Goal: Task Accomplishment & Management: Use online tool/utility

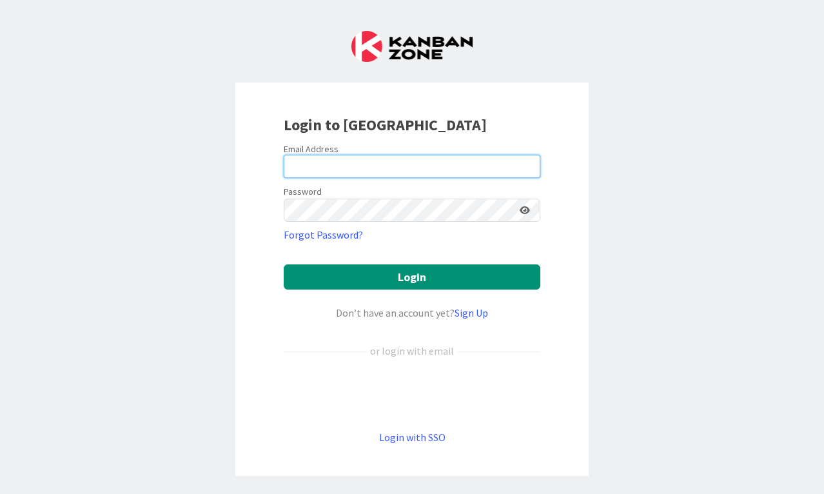
click at [369, 175] on input "email" at bounding box center [412, 166] width 256 height 23
type input "[EMAIL_ADDRESS][DOMAIN_NAME]"
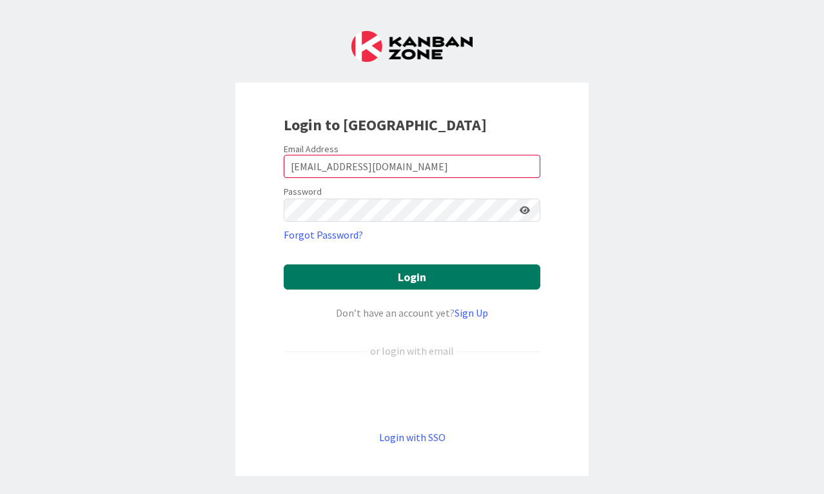
click at [443, 271] on button "Login" at bounding box center [412, 276] width 256 height 25
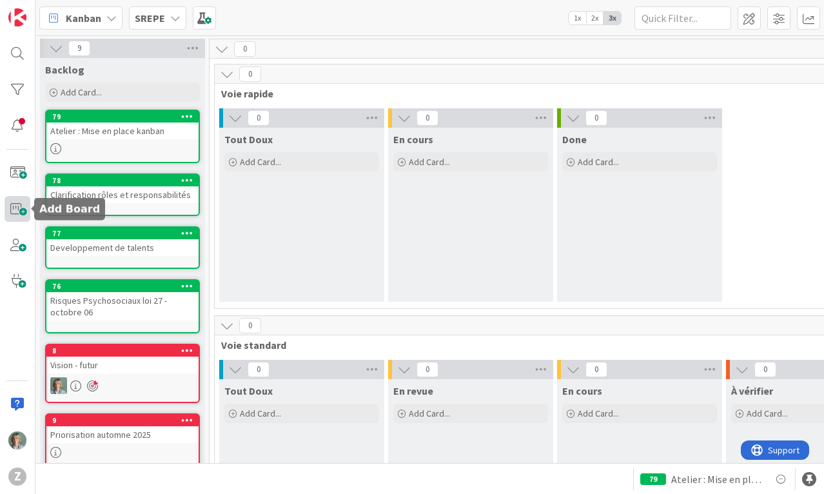
click at [23, 213] on span at bounding box center [18, 209] width 26 height 26
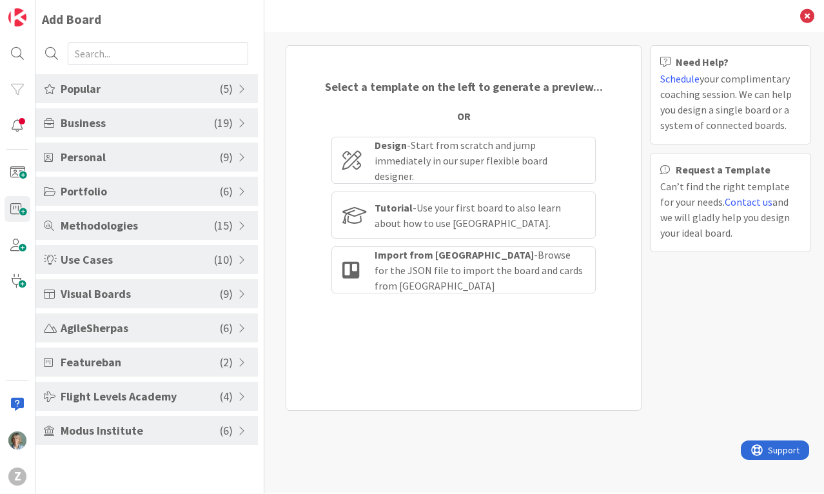
click at [146, 119] on span "Business" at bounding box center [137, 122] width 153 height 17
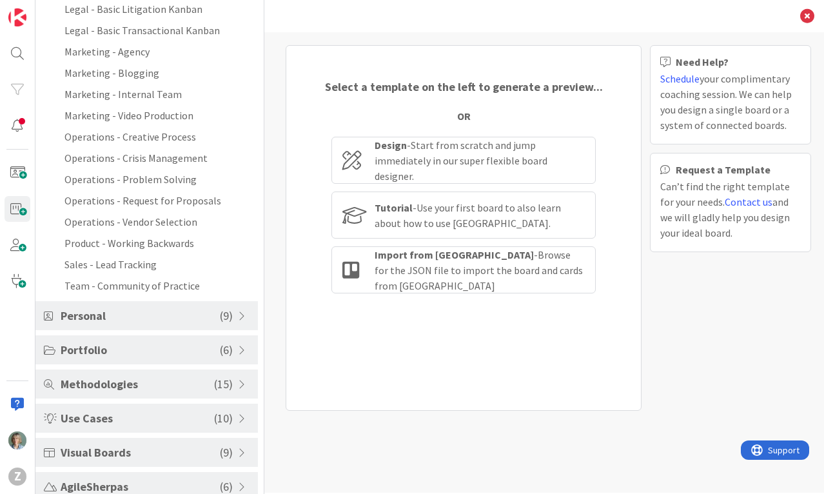
scroll to position [290, 0]
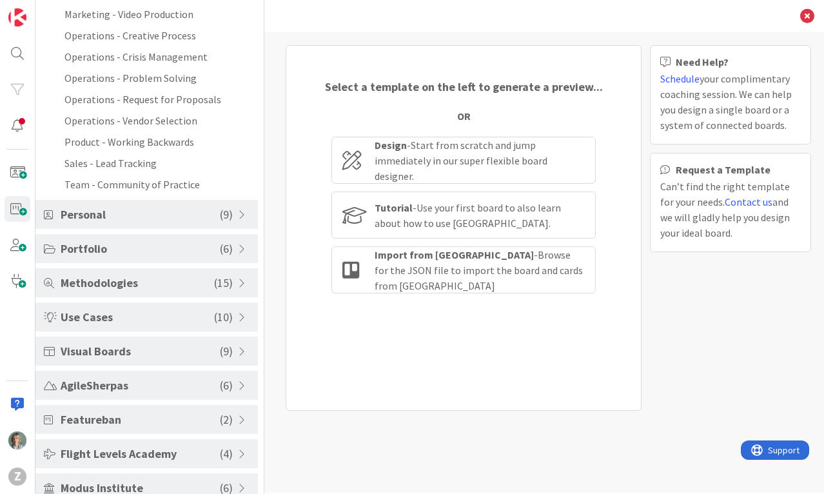
click at [197, 248] on span "Portfolio" at bounding box center [140, 248] width 159 height 17
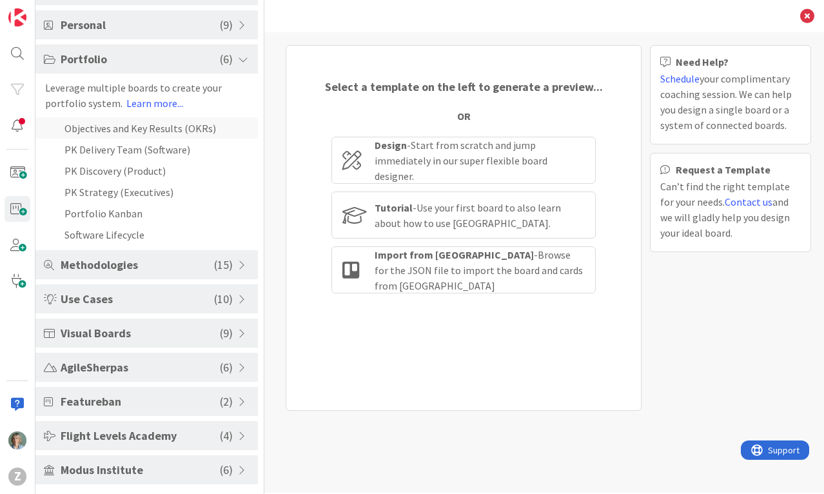
click at [202, 125] on li "Objectives and Key Results (OKRs)" at bounding box center [146, 127] width 222 height 21
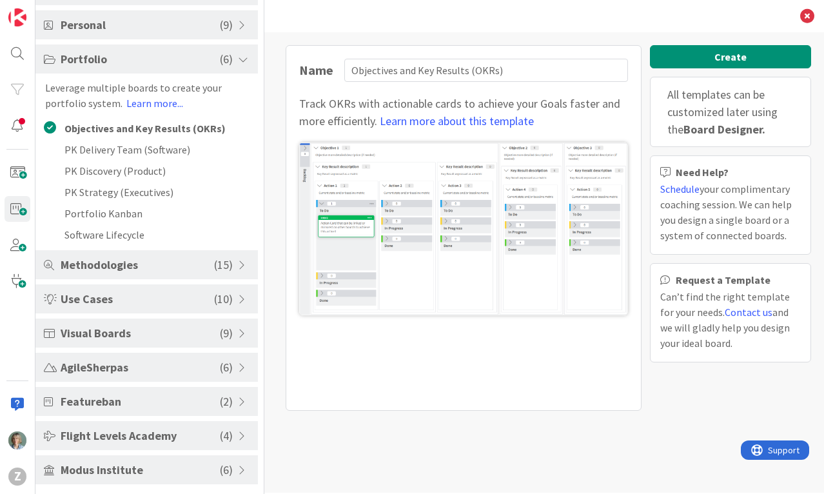
click at [172, 334] on span "Visual Boards" at bounding box center [140, 332] width 159 height 17
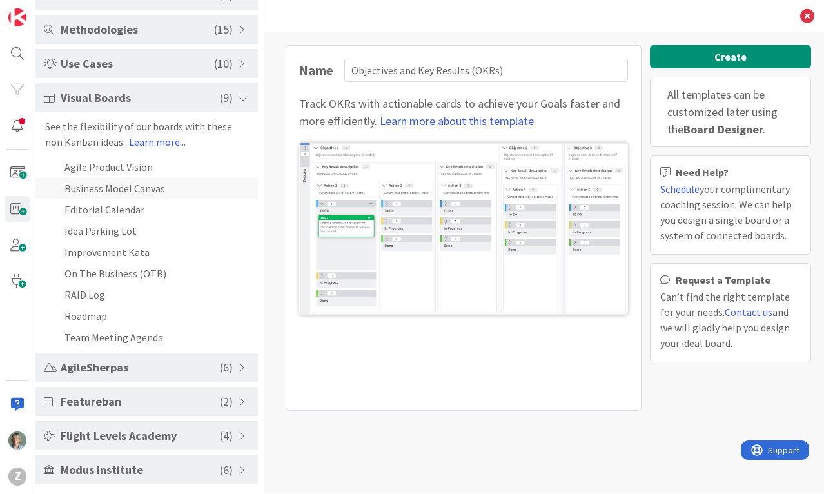
click at [164, 188] on li "Business Model Canvas" at bounding box center [146, 187] width 222 height 21
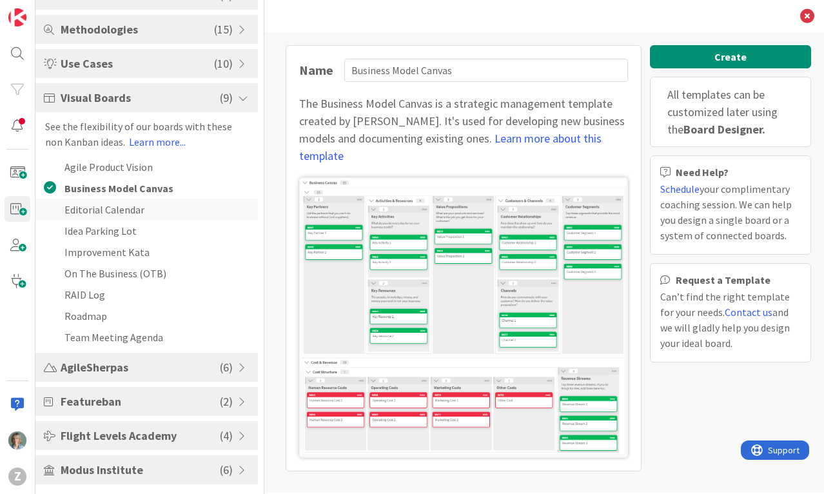
click at [150, 206] on li "Editorial Calendar" at bounding box center [146, 208] width 222 height 21
type input "Editorial Calendar"
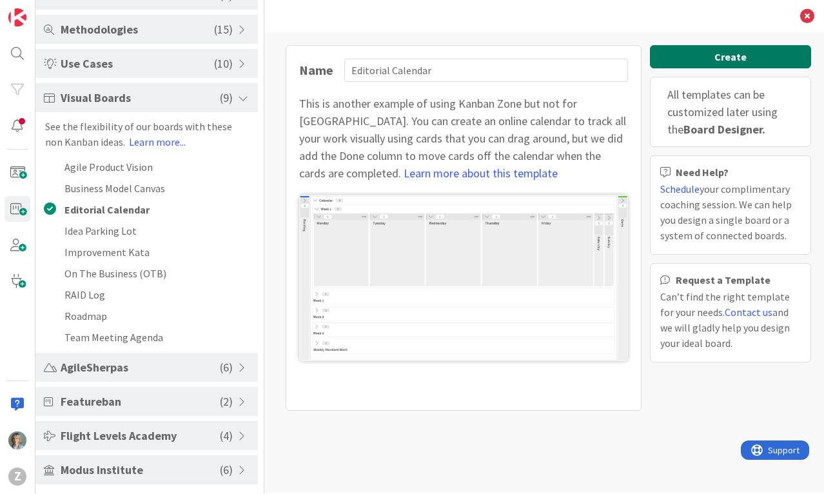
click at [719, 59] on button "Create" at bounding box center [730, 56] width 161 height 23
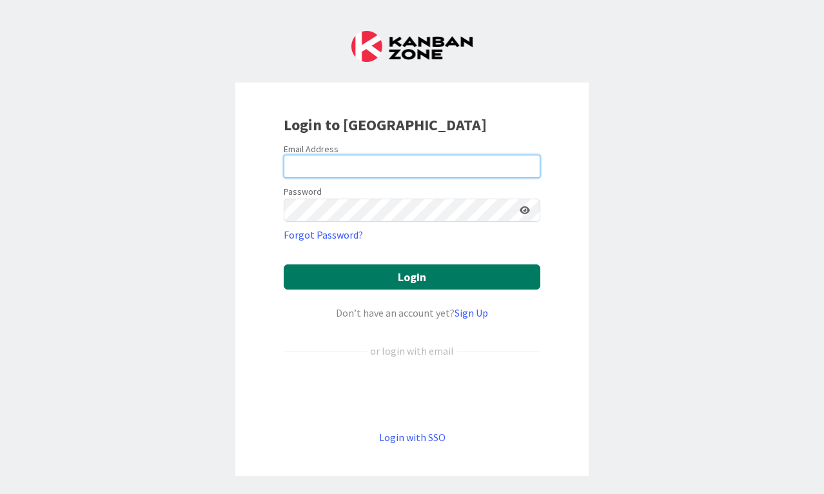
type input "[EMAIL_ADDRESS][DOMAIN_NAME]"
click at [369, 271] on button "Login" at bounding box center [412, 276] width 256 height 25
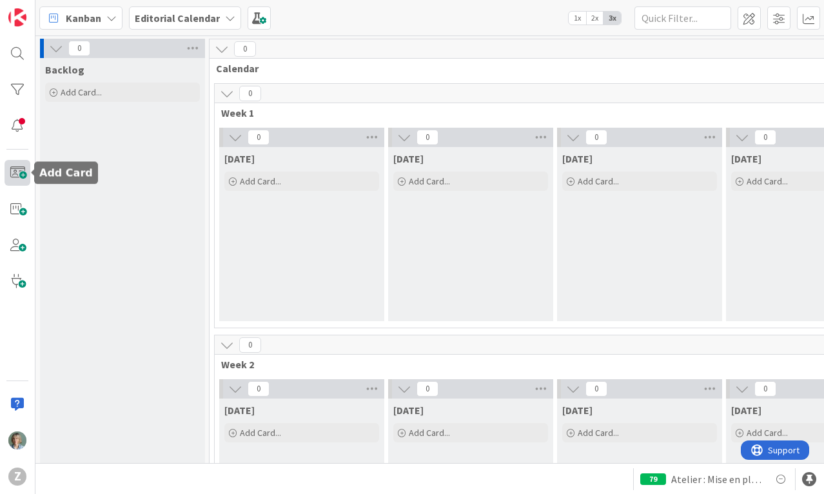
click at [18, 172] on span at bounding box center [18, 173] width 26 height 26
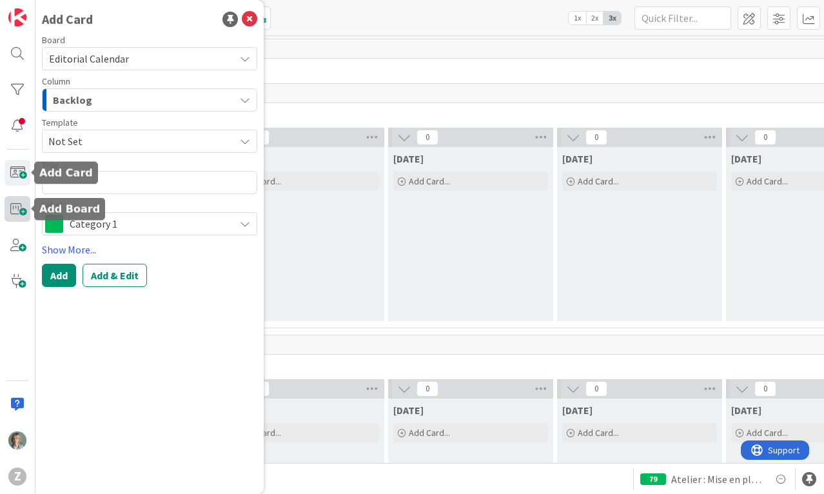
click at [14, 213] on span at bounding box center [18, 209] width 26 height 26
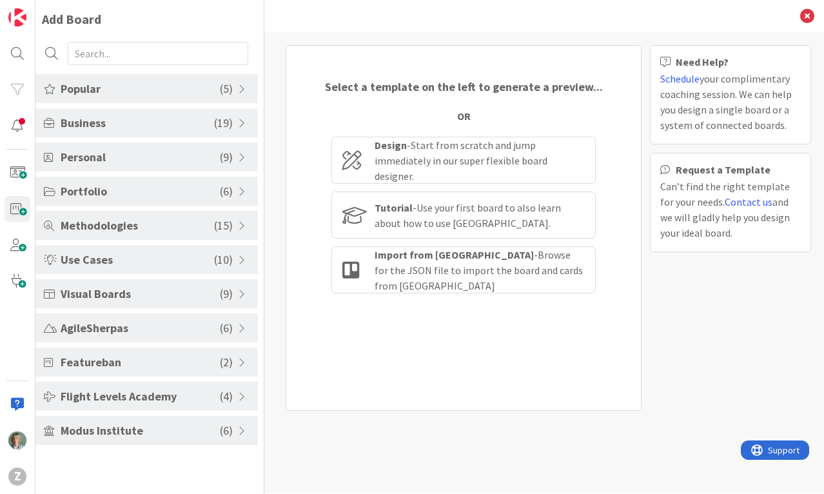
click at [162, 120] on span "Business" at bounding box center [137, 122] width 153 height 17
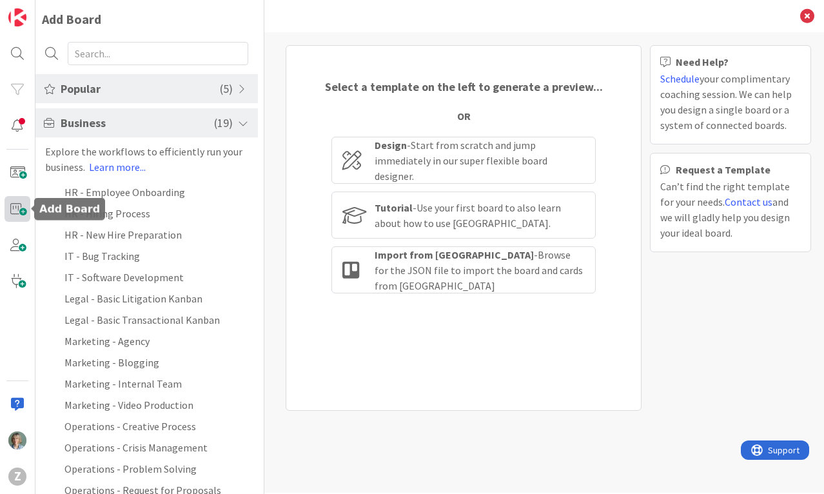
click at [15, 206] on span at bounding box center [18, 209] width 26 height 26
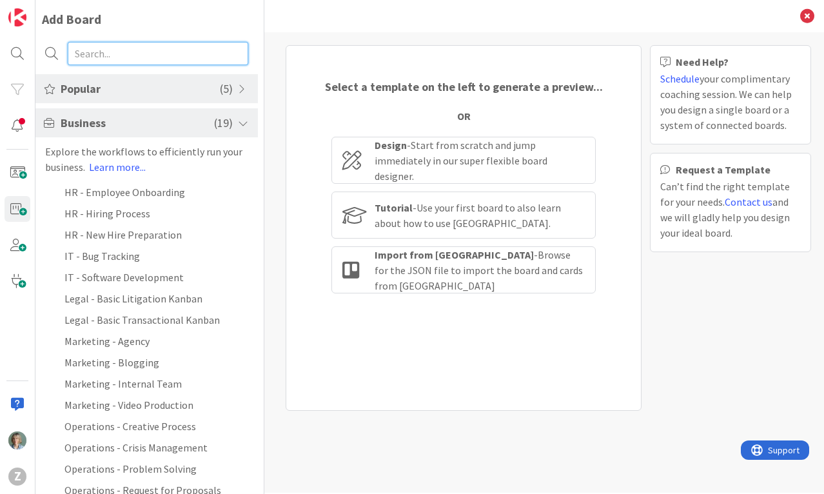
click at [133, 53] on input "text" at bounding box center [158, 53] width 180 height 23
click at [21, 52] on div at bounding box center [18, 54] width 26 height 26
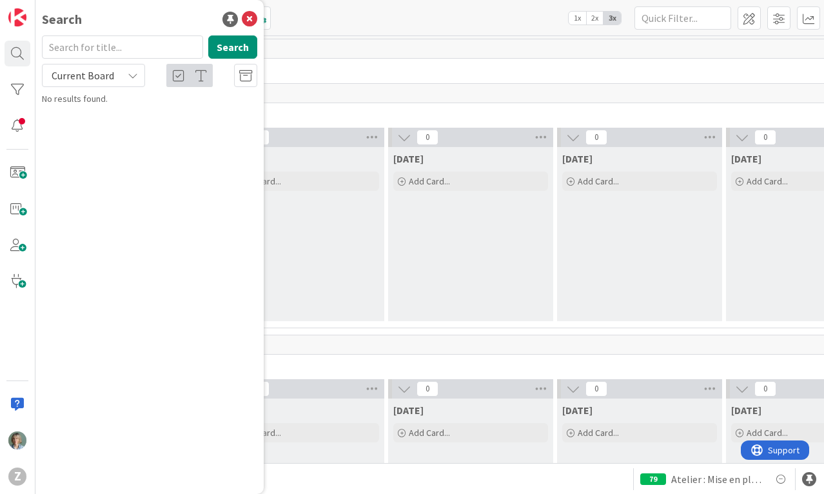
click at [140, 73] on div "Current Board" at bounding box center [93, 75] width 103 height 23
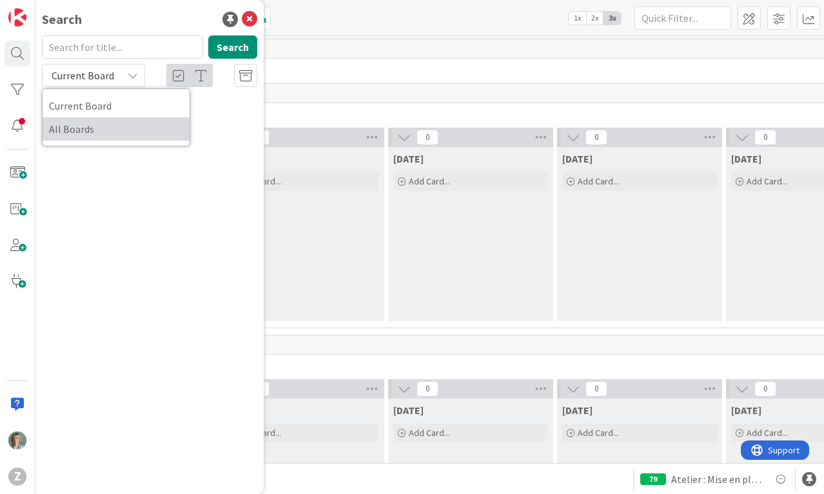
click at [86, 128] on span "All Boards" at bounding box center [116, 128] width 134 height 19
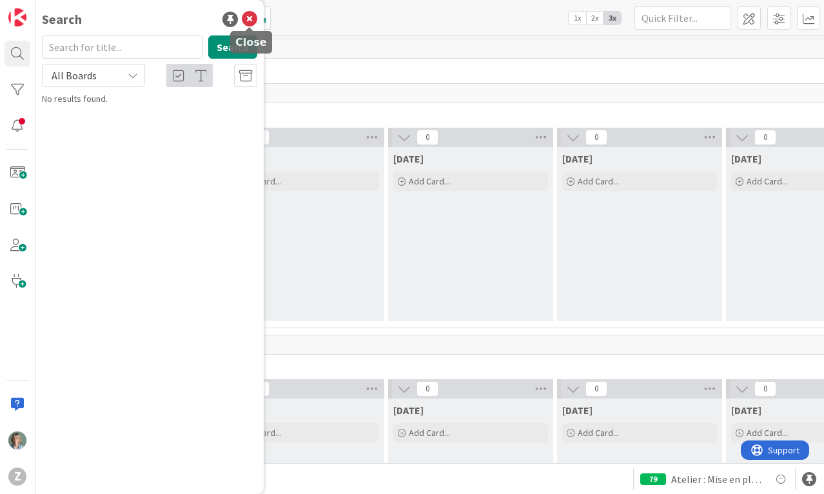
click at [255, 19] on icon at bounding box center [249, 19] width 15 height 15
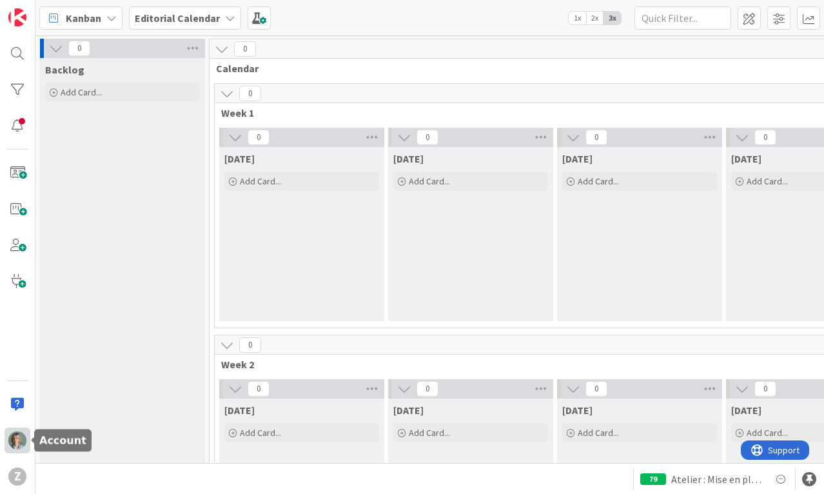
click at [19, 437] on img at bounding box center [17, 440] width 18 height 18
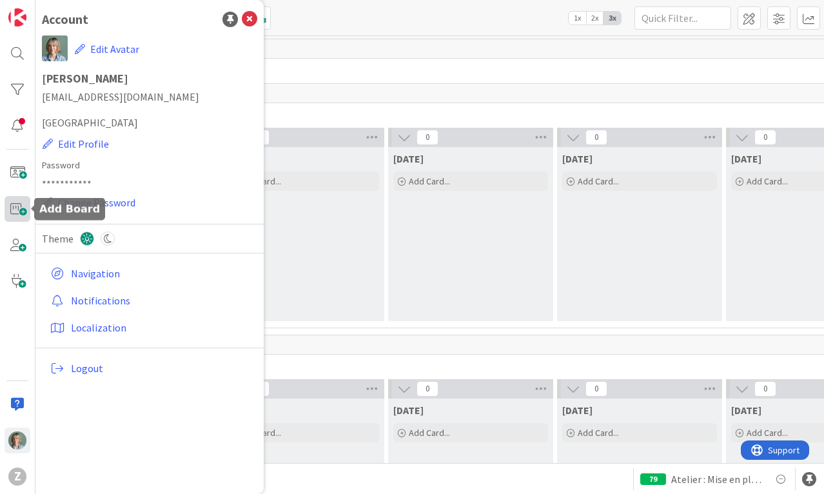
click at [19, 210] on span at bounding box center [18, 209] width 26 height 26
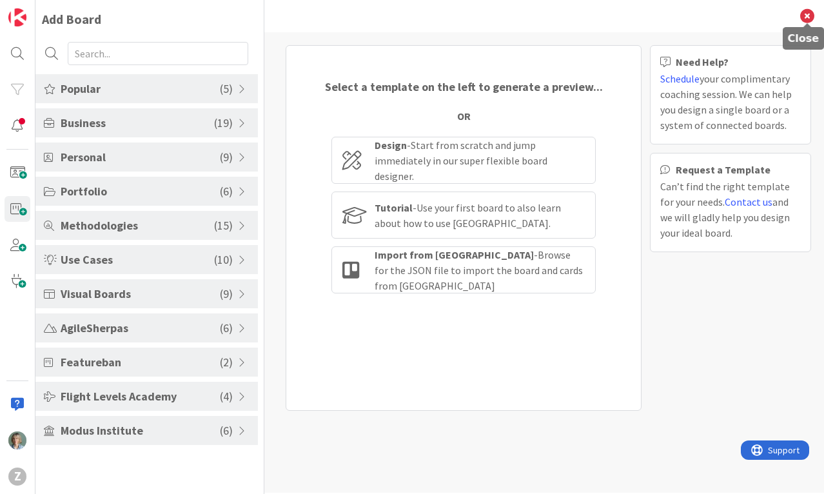
click at [806, 13] on icon at bounding box center [807, 16] width 14 height 14
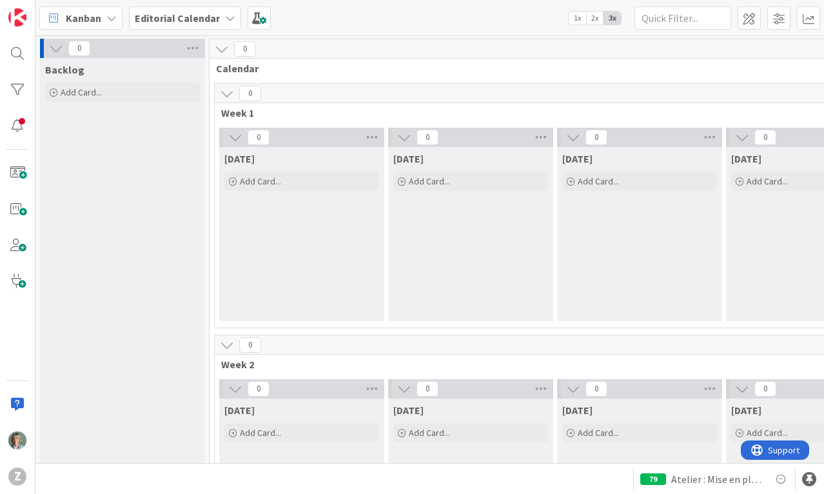
click at [229, 21] on icon at bounding box center [230, 18] width 10 height 10
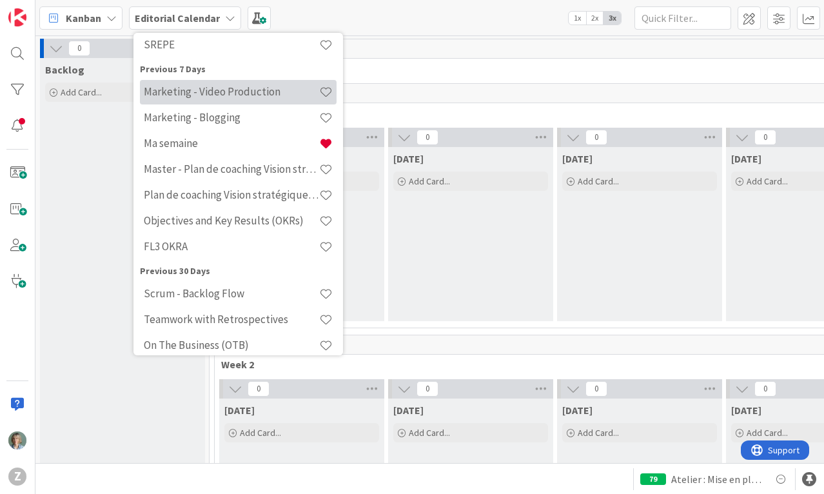
scroll to position [104, 0]
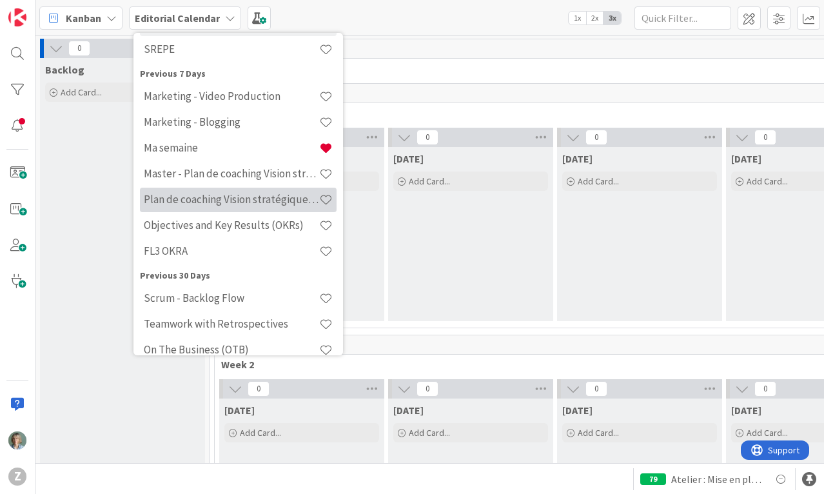
click at [260, 197] on h4 "Plan de coaching Vision stratégique (OKR)" at bounding box center [231, 199] width 175 height 13
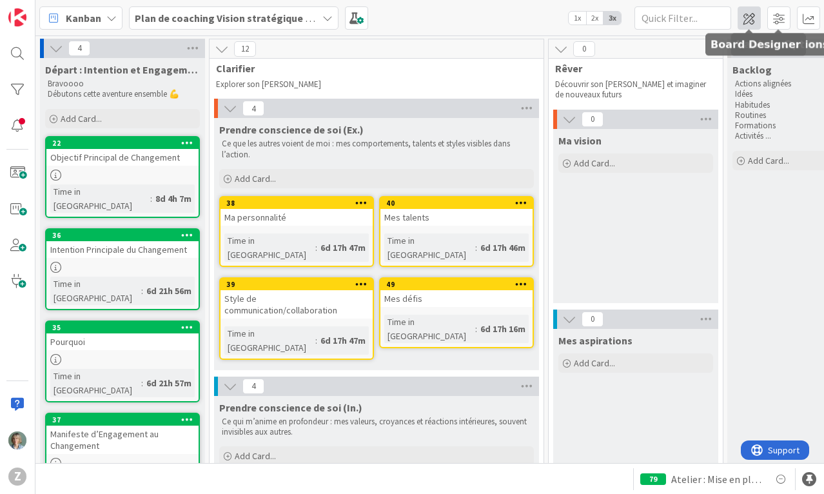
click at [748, 15] on span at bounding box center [748, 17] width 23 height 23
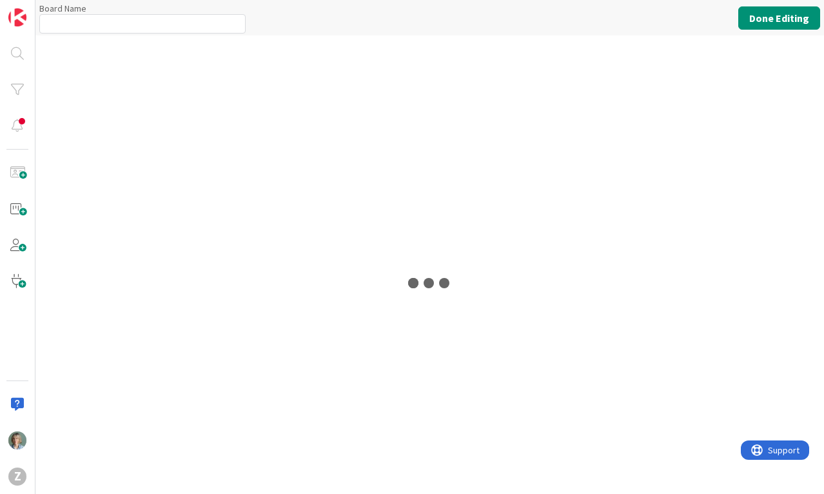
type input "Plan de coaching Vision stratégique (OKR)"
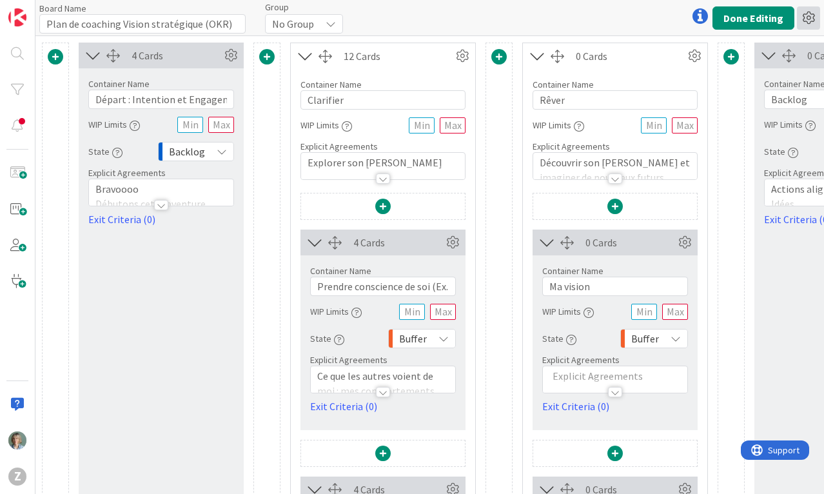
click at [808, 17] on icon at bounding box center [808, 17] width 23 height 23
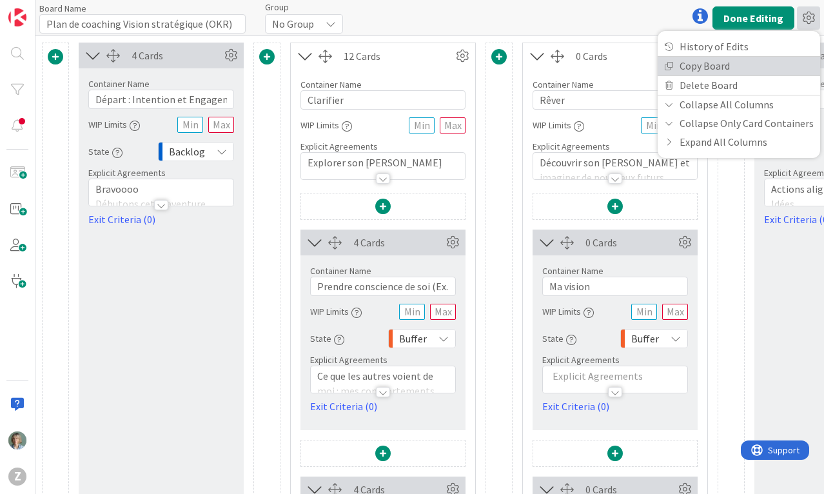
click at [719, 67] on link "Copy Board" at bounding box center [738, 66] width 162 height 19
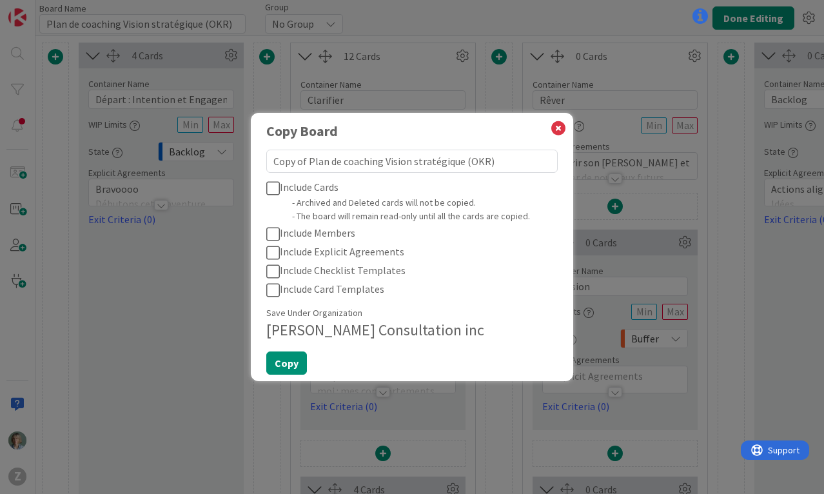
click at [275, 189] on icon at bounding box center [273, 187] width 14 height 15
click at [269, 295] on icon at bounding box center [273, 289] width 14 height 15
click at [271, 275] on icon at bounding box center [273, 271] width 14 height 15
click at [273, 247] on icon at bounding box center [273, 252] width 14 height 15
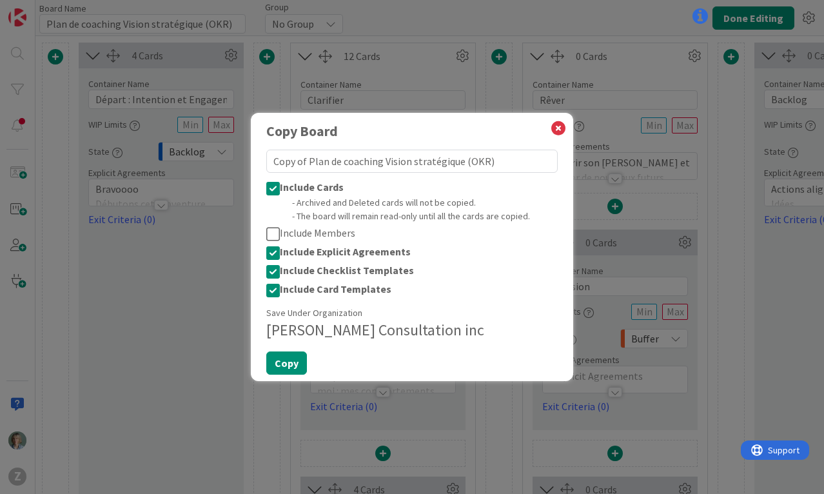
click at [272, 233] on icon at bounding box center [273, 233] width 14 height 15
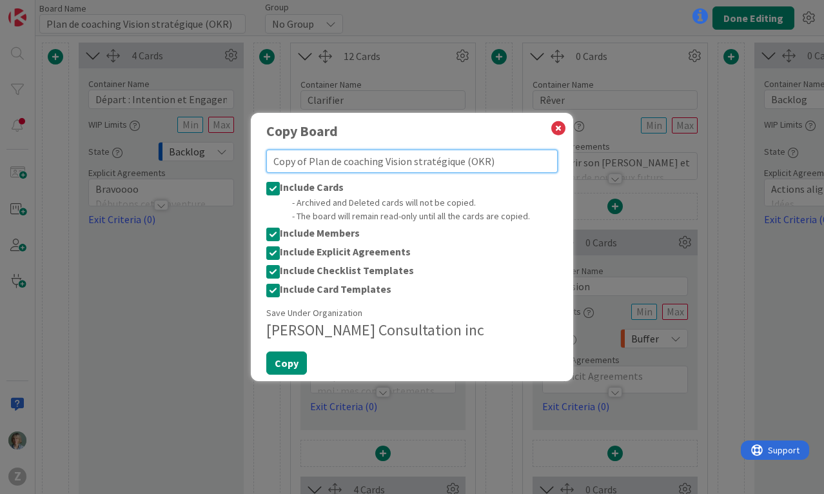
drag, startPoint x: 309, startPoint y: 160, endPoint x: 254, endPoint y: 159, distance: 54.8
click at [254, 159] on div "Copy Board Copy of Plan de coaching Vision stratégique (OKR) Include Cards - Ar…" at bounding box center [412, 246] width 322 height 267
type textarea "x"
type textarea "DPlan de coaching Vision stratégique (OKR)"
type textarea "x"
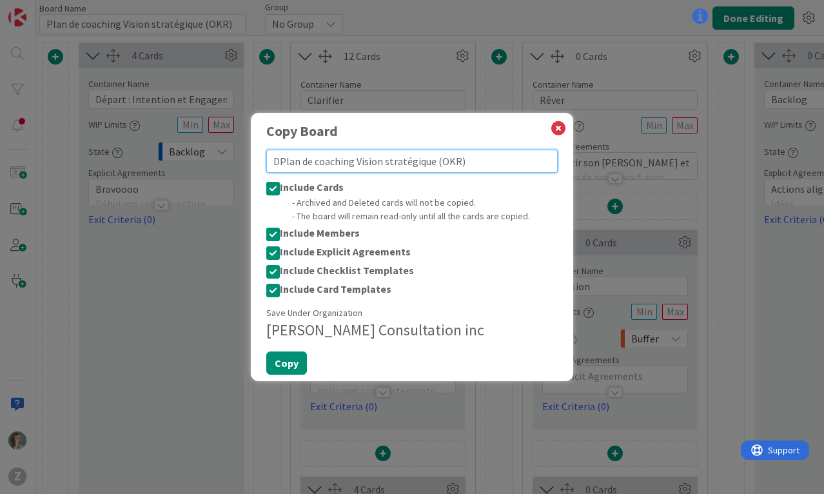
type textarea "DaPlan de coaching Vision stratégique (OKR)"
type textarea "x"
type textarea "DavPlan de coaching Vision stratégique (OKR)"
type textarea "x"
type textarea "DaviPlan de coaching Vision stratégique (OKR)"
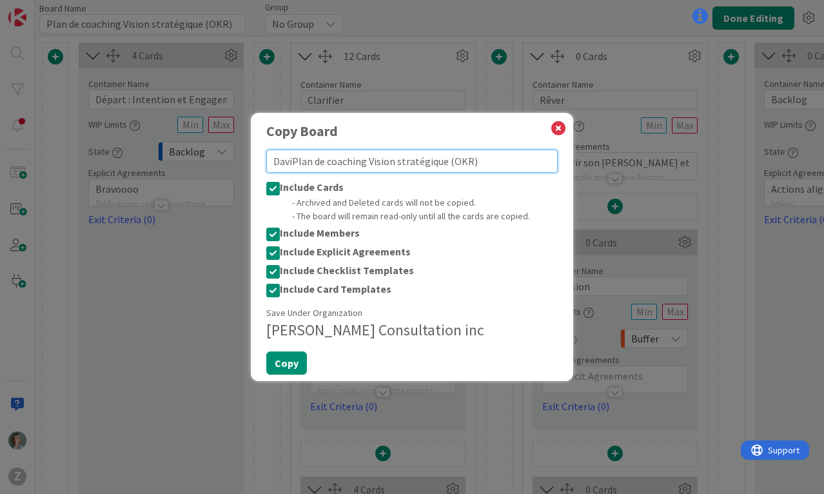
type textarea "x"
type textarea "DavidPlan de coaching Vision stratégique (OKR)"
type textarea "x"
type textarea "David Plan de coaching Vision stratégique (OKR)"
type textarea "x"
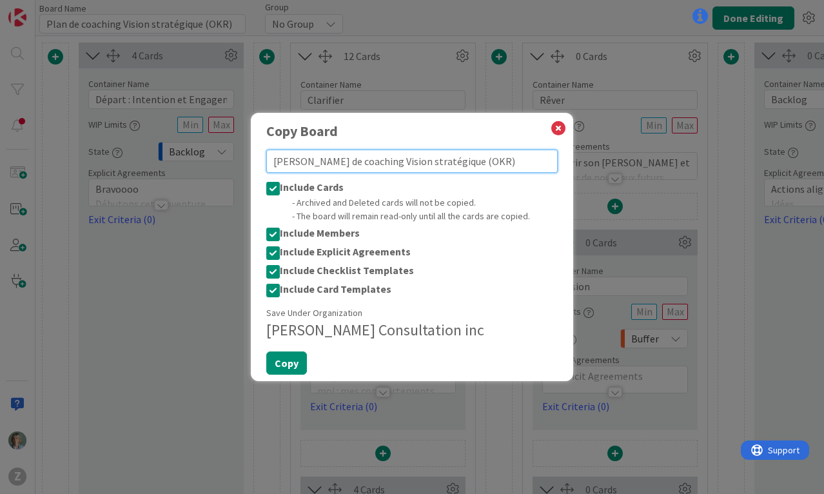
type textarea "David -Plan de coaching Vision stratégique (OKR)"
type textarea "x"
type textarea "[PERSON_NAME] - Plan de coaching Vision stratégique (OKR)"
type textarea "x"
type textarea "David - SPlan de coaching Vision stratégique (OKR)"
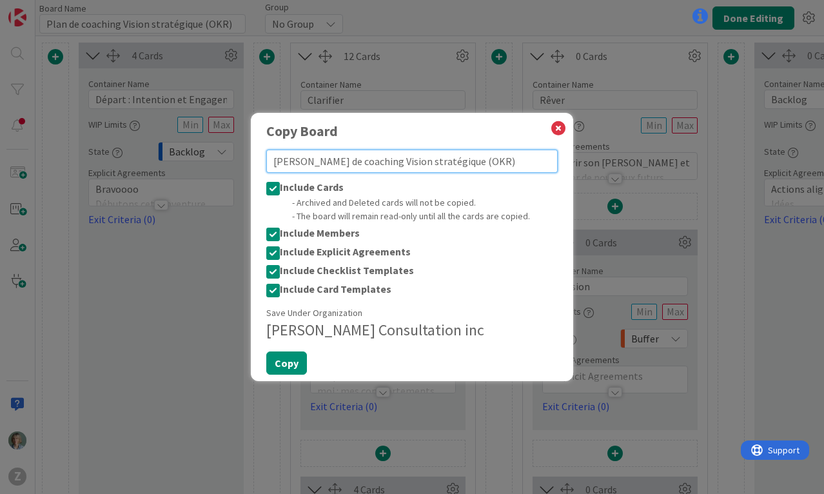
type textarea "x"
type textarea "David - SRPlan de coaching Vision stratégique (OKR)"
type textarea "x"
type textarea "David - SREPlan de coaching Vision stratégique (OKR)"
type textarea "x"
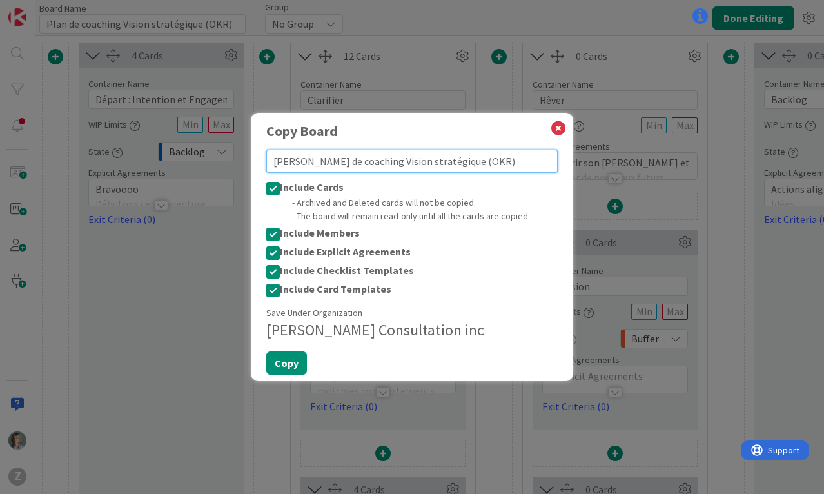
type textarea "David - SREPPlan de coaching Vision stratégique (OKR)"
type textarea "x"
type textarea "David - SREPEPlan de coaching Vision stratégique (OKR)"
type textarea "x"
type textarea "David - SREPE Plan de coaching Vision stratégique (OKR)"
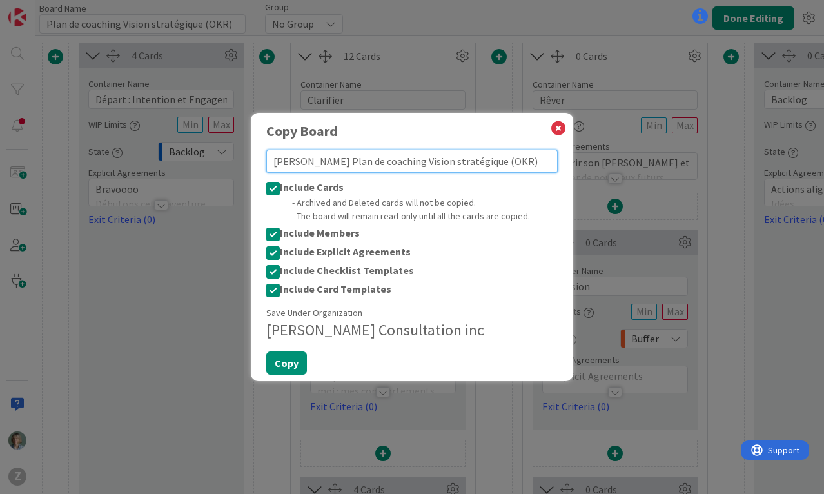
type textarea "x"
type textarea "David - SREPE -Plan de coaching Vision stratégique (OKR)"
type textarea "x"
type textarea "[PERSON_NAME] - Plan de coaching Vision stratégique (OKR)"
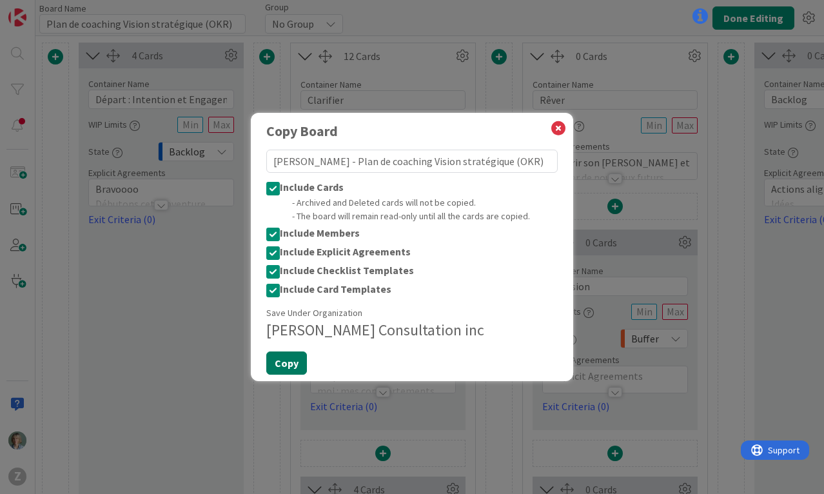
click at [289, 362] on button "Copy" at bounding box center [286, 362] width 41 height 23
type textarea "x"
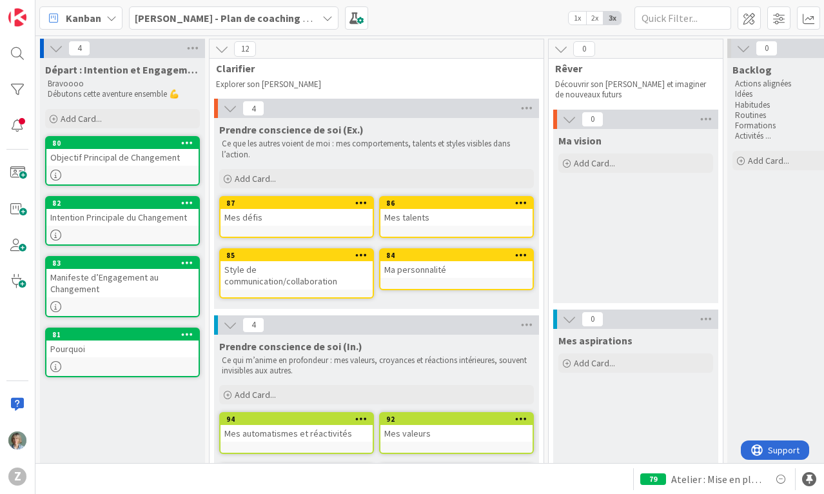
click at [278, 20] on b "[PERSON_NAME] - Plan de coaching Vision stratégique (OKR)" at bounding box center [277, 18] width 284 height 13
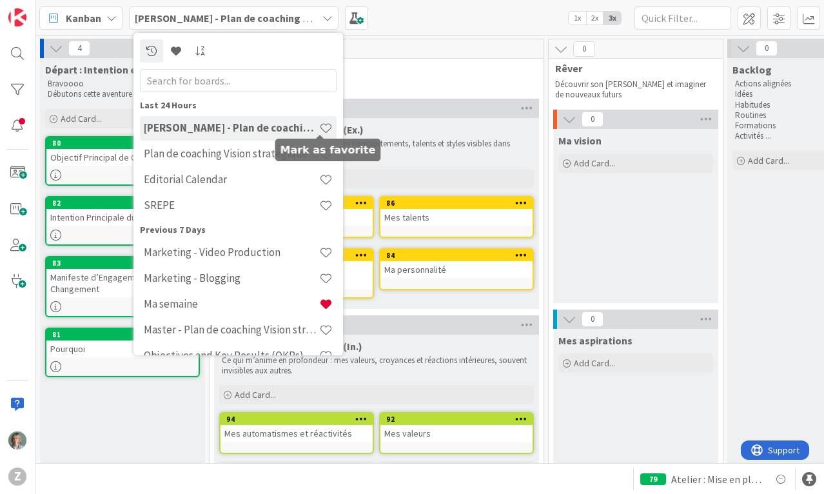
click at [322, 124] on span at bounding box center [326, 128] width 14 height 14
click at [322, 125] on span at bounding box center [326, 128] width 14 height 14
click at [425, 52] on div "12" at bounding box center [376, 48] width 334 height 19
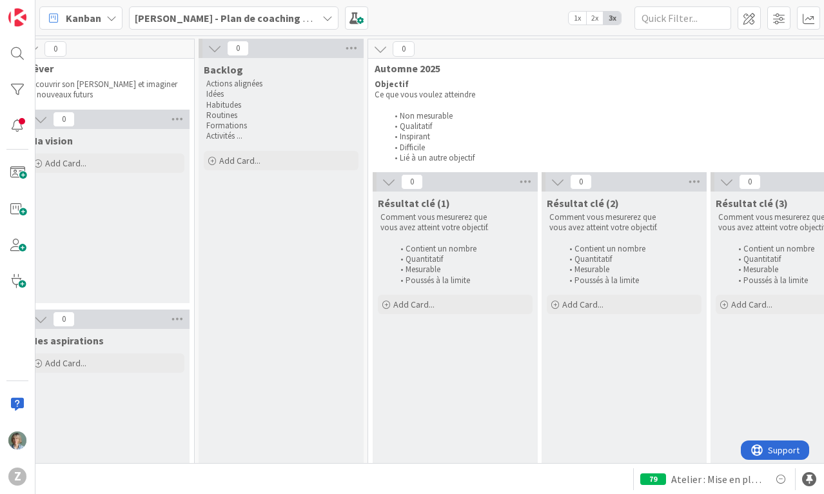
scroll to position [0, 530]
click at [325, 20] on icon at bounding box center [327, 18] width 10 height 10
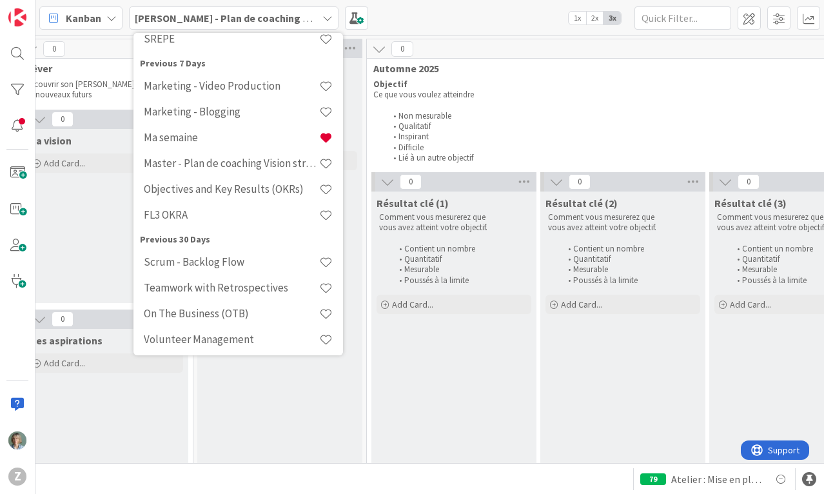
scroll to position [167, 0]
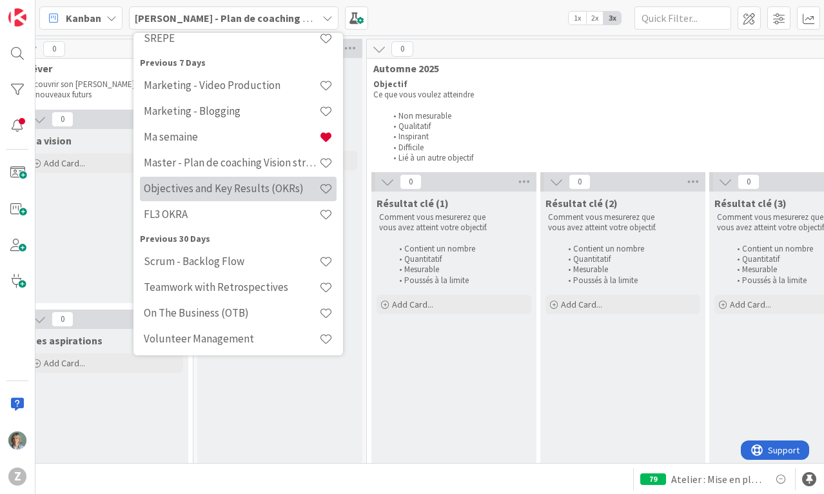
click at [276, 188] on h4 "Objectives and Key Results (OKRs)" at bounding box center [231, 188] width 175 height 13
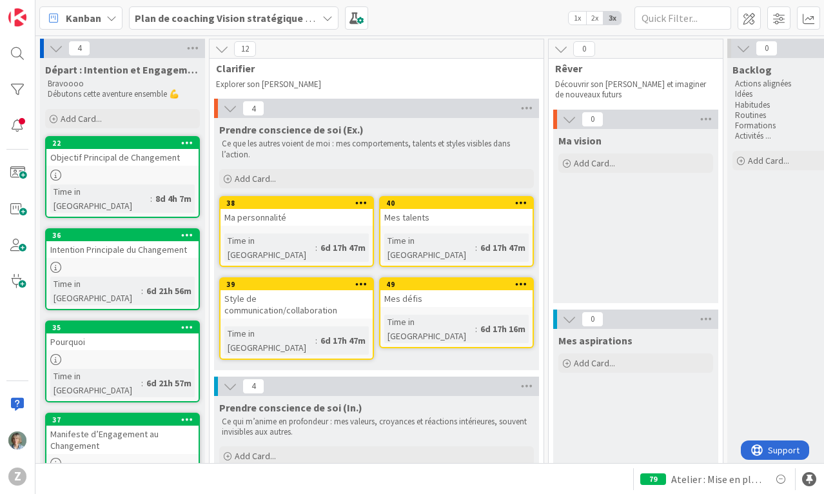
click at [112, 15] on icon at bounding box center [111, 18] width 10 height 10
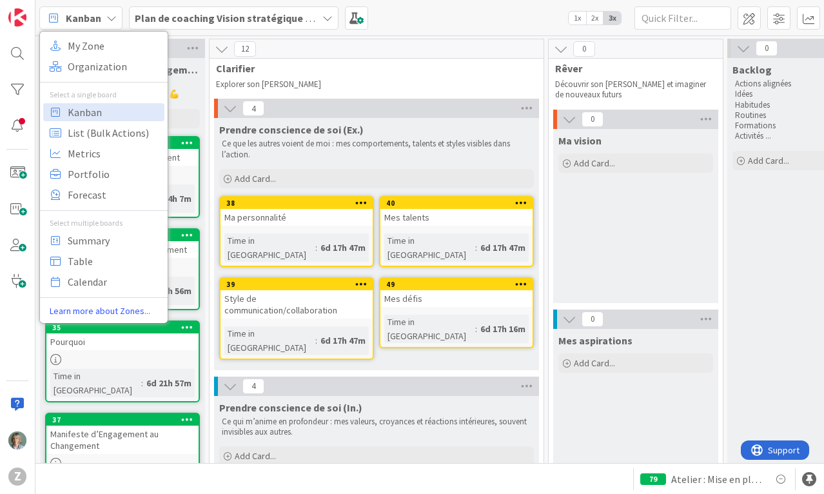
click at [112, 15] on icon at bounding box center [111, 18] width 10 height 10
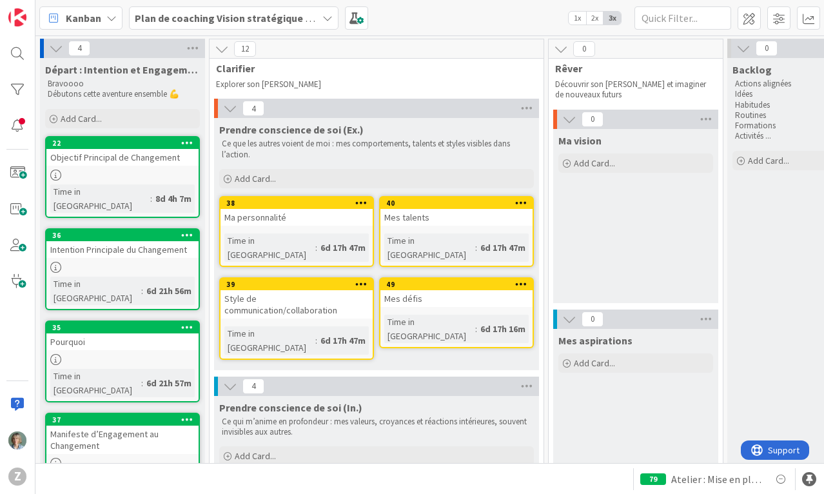
click at [332, 16] on div "Plan de coaching Vision stratégique (OKR)" at bounding box center [233, 17] width 209 height 23
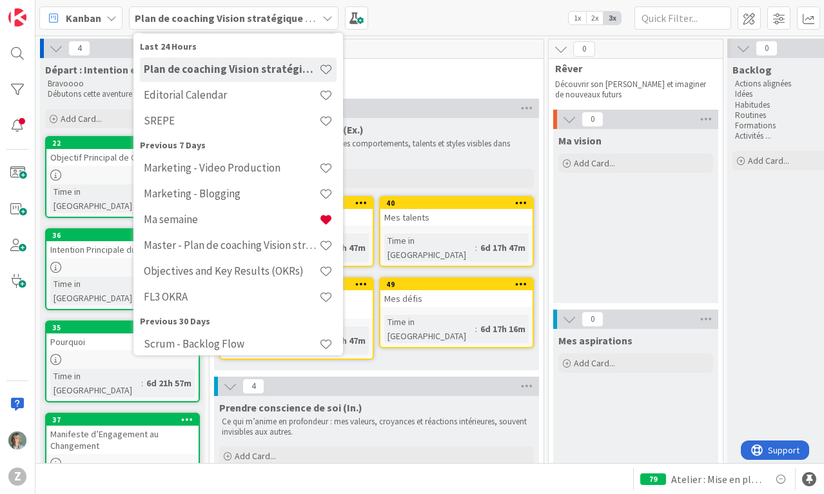
scroll to position [60, 0]
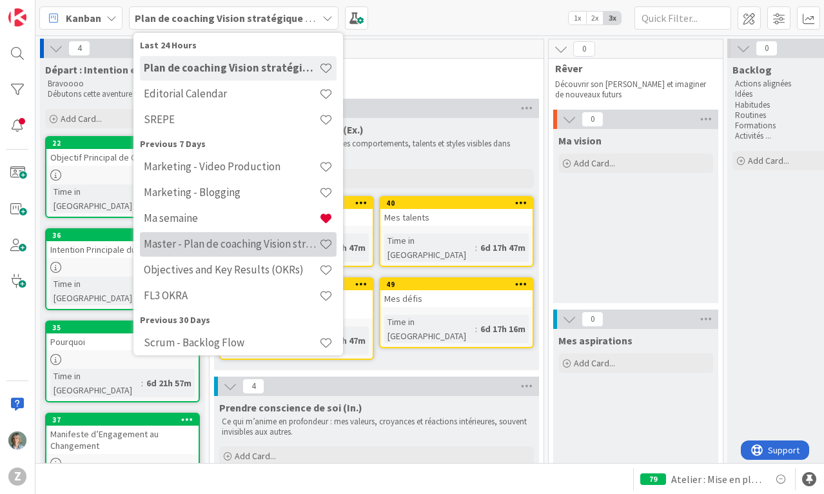
click at [248, 246] on h4 "Master - Plan de coaching Vision stratégique (OKR)" at bounding box center [231, 243] width 175 height 13
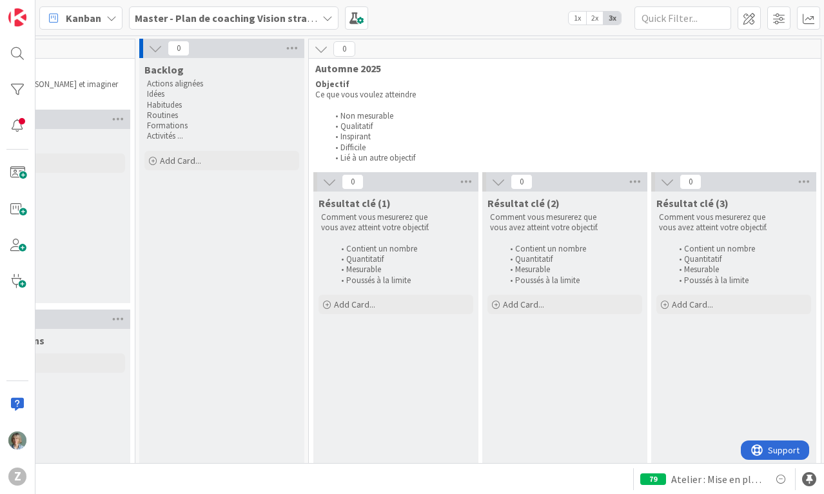
scroll to position [0, 650]
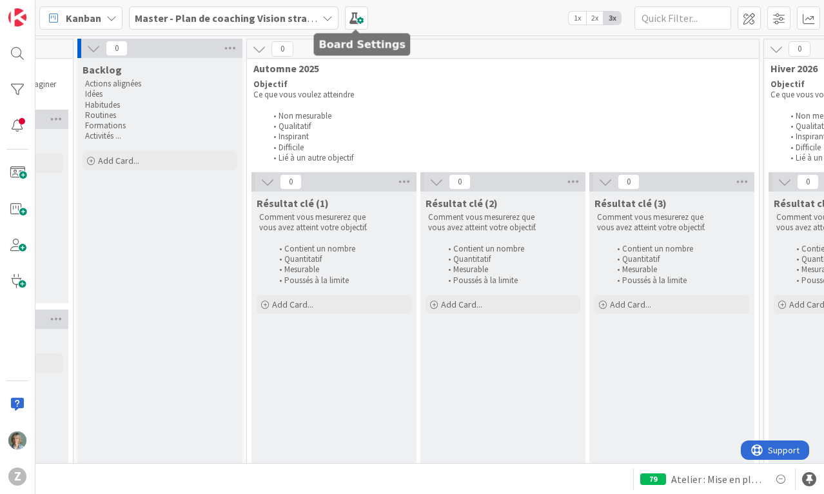
click at [326, 15] on icon at bounding box center [327, 18] width 10 height 10
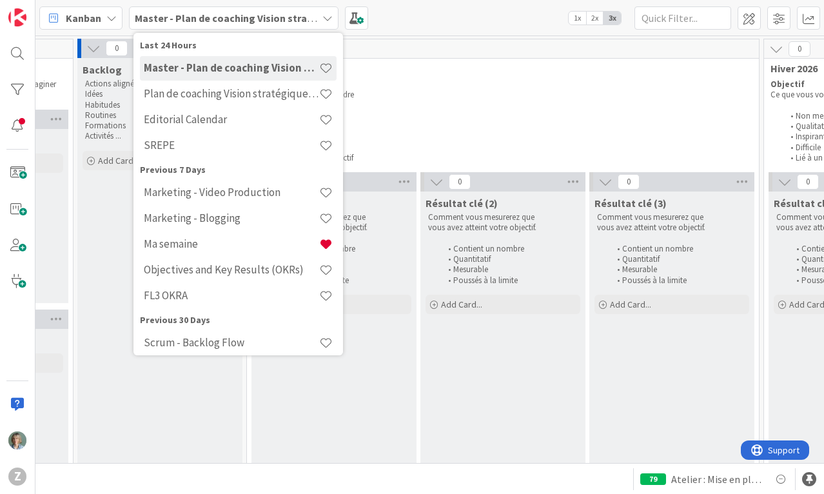
scroll to position [0, 0]
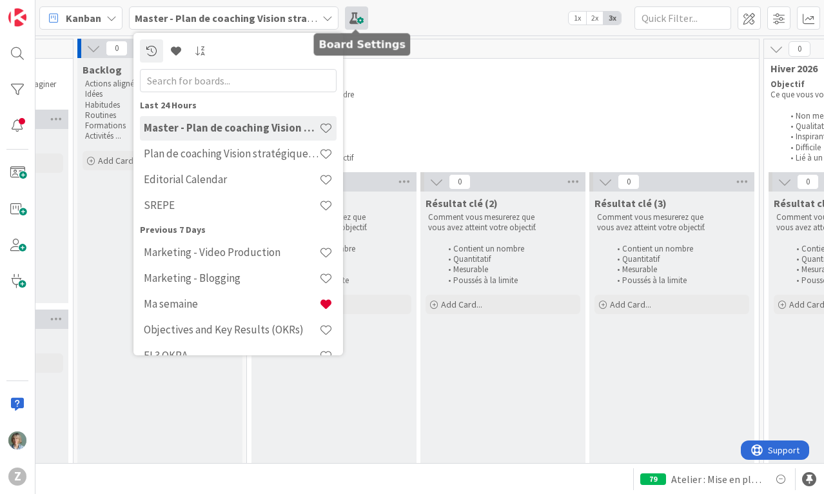
click at [361, 18] on span at bounding box center [356, 17] width 23 height 23
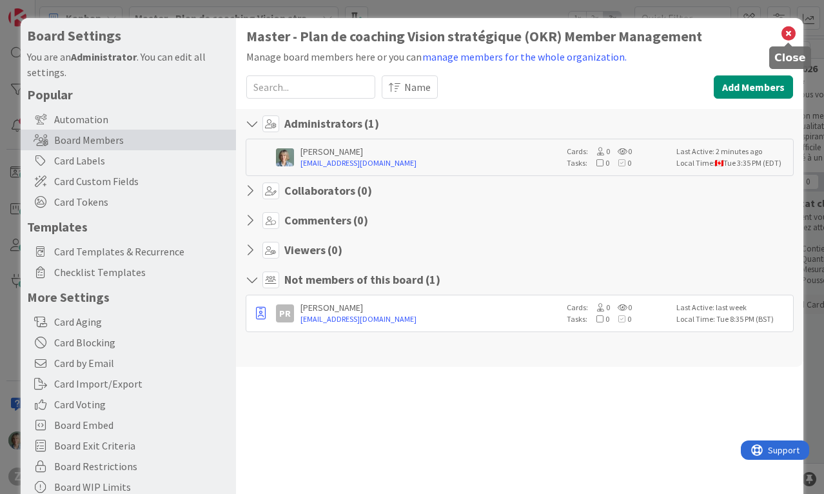
click at [788, 33] on icon at bounding box center [788, 33] width 17 height 18
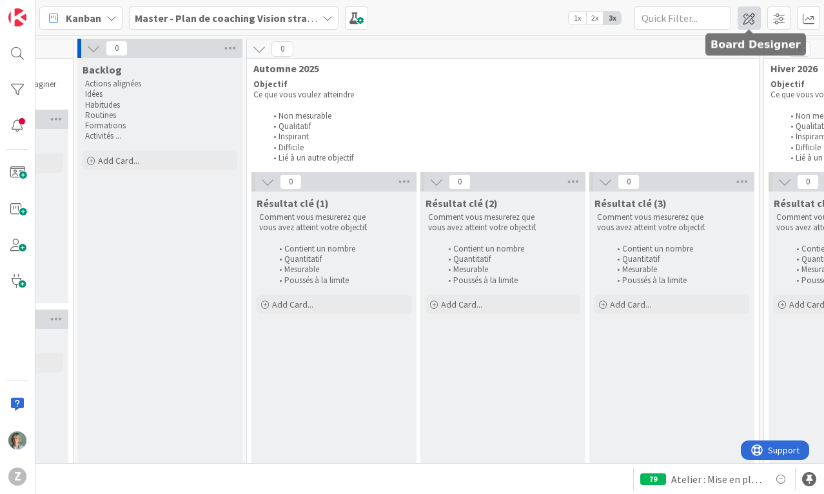
click at [751, 19] on span at bounding box center [748, 17] width 23 height 23
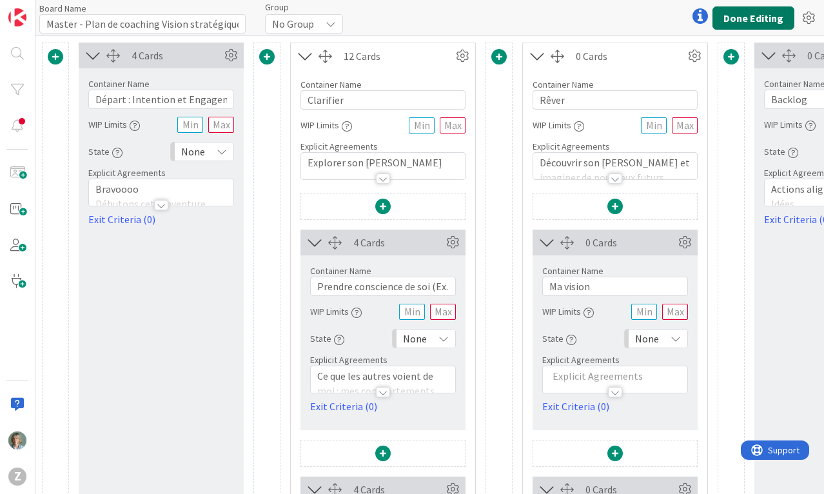
click at [771, 19] on button "Done Editing" at bounding box center [753, 17] width 82 height 23
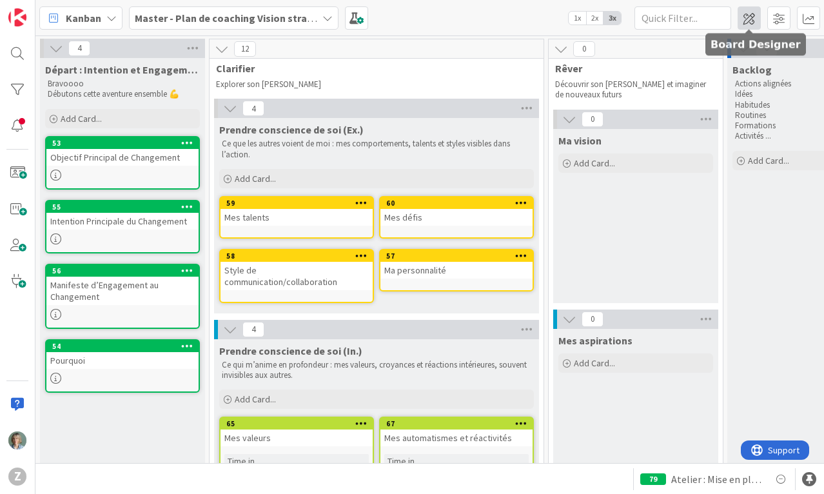
click at [751, 15] on span at bounding box center [748, 17] width 23 height 23
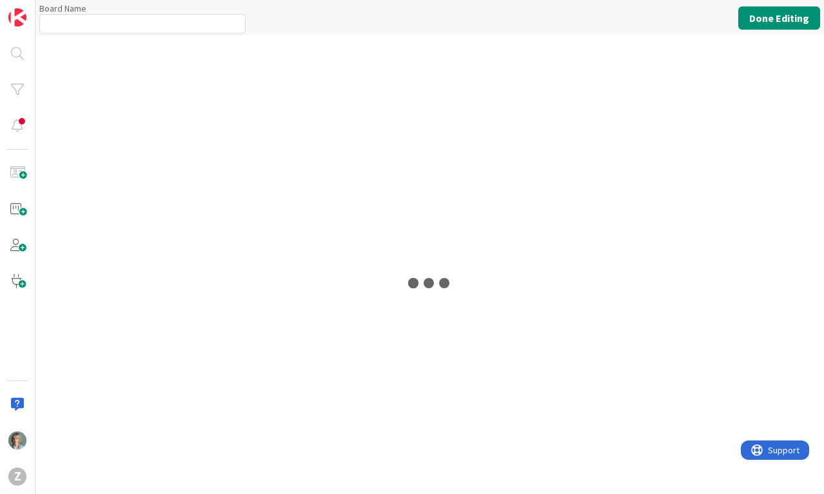
type input "Master - Plan de coaching Vision stratégique (OKR)"
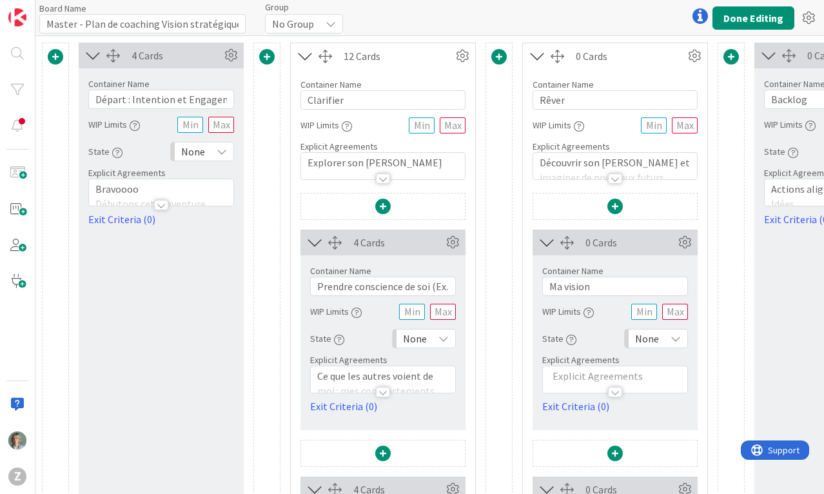
click at [334, 23] on icon at bounding box center [330, 24] width 10 height 10
click at [334, 23] on icon at bounding box center [331, 24] width 10 height 10
click at [604, 17] on div "Board Name 50 / 64 Master - Plan de coaching Vision stratégique (OKR) Group No …" at bounding box center [429, 17] width 788 height 35
click at [754, 17] on button "Done Editing" at bounding box center [753, 17] width 82 height 23
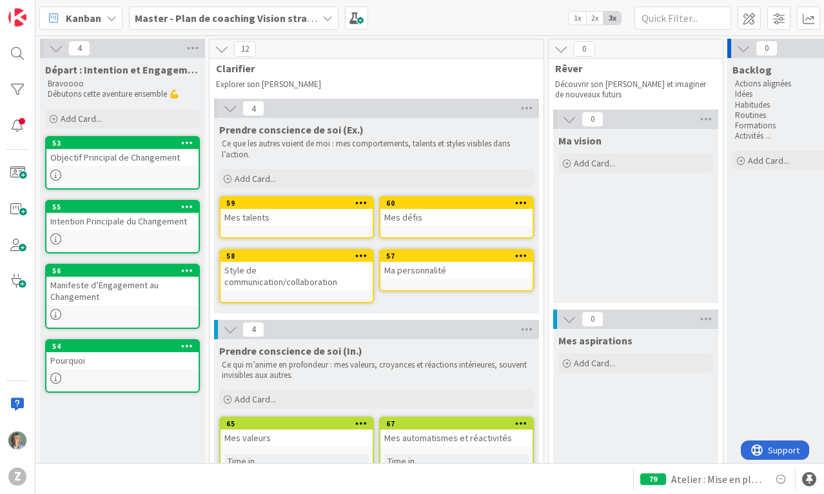
click at [328, 18] on icon at bounding box center [327, 18] width 10 height 10
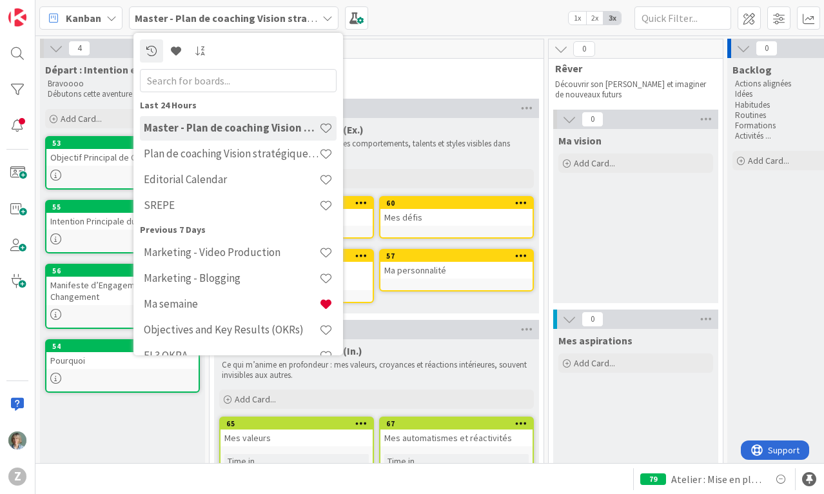
click at [427, 17] on div "Kanban Master - Plan de coaching Vision stratégique (OKR) Last 24 Hours Master …" at bounding box center [429, 17] width 788 height 35
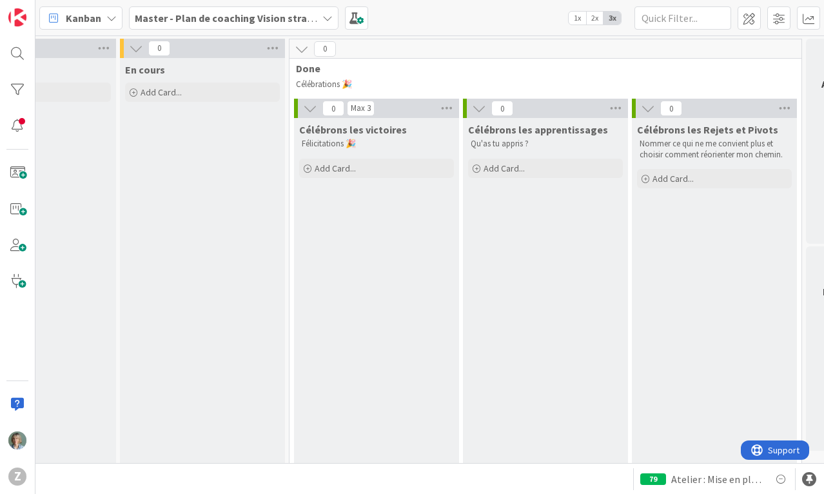
scroll to position [0, 3063]
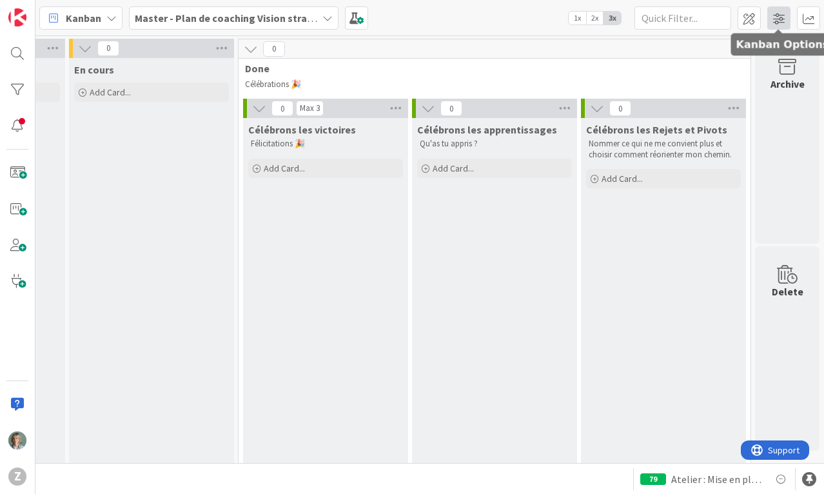
click at [782, 23] on span at bounding box center [778, 17] width 23 height 23
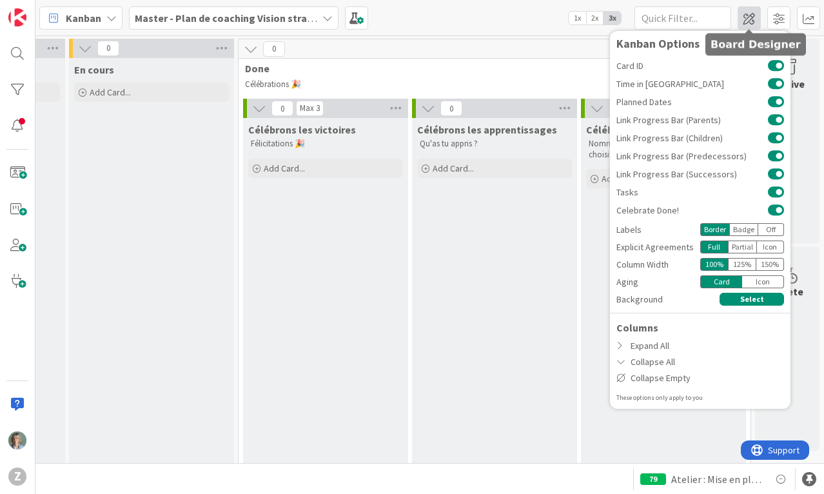
click at [752, 24] on span at bounding box center [748, 17] width 23 height 23
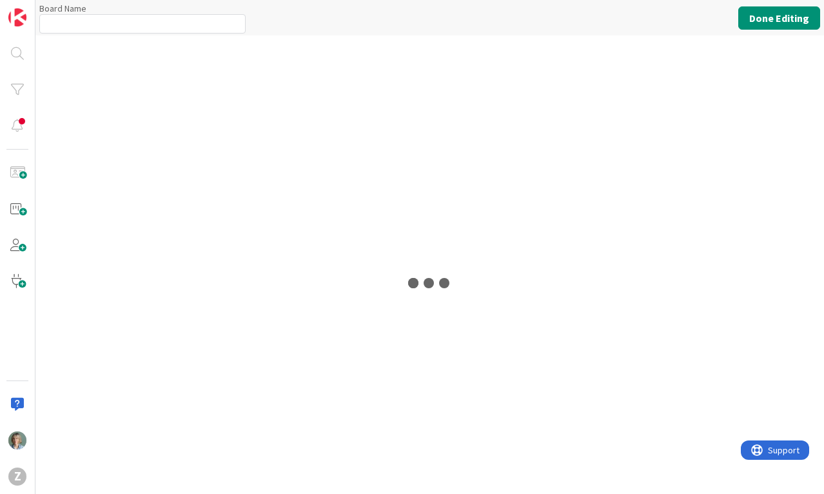
type input "Master - Plan de coaching Vision stratégique (OKR)"
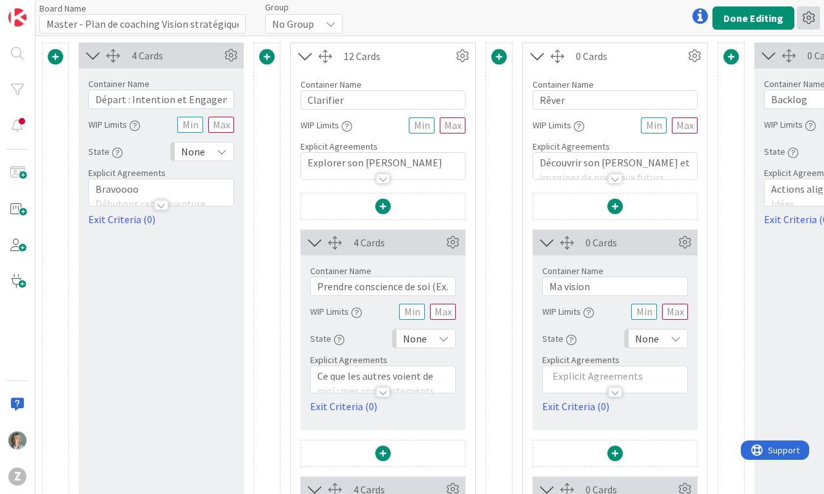
click at [807, 22] on icon at bounding box center [808, 17] width 23 height 23
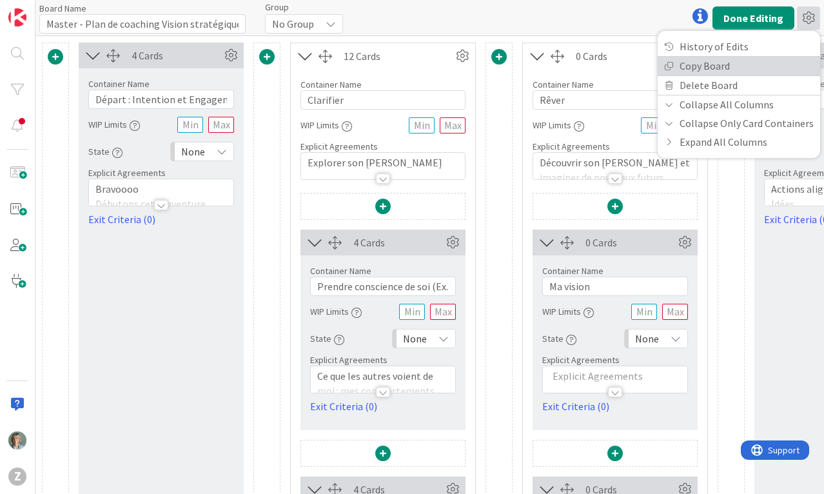
click at [719, 62] on link "Copy Board" at bounding box center [738, 66] width 162 height 19
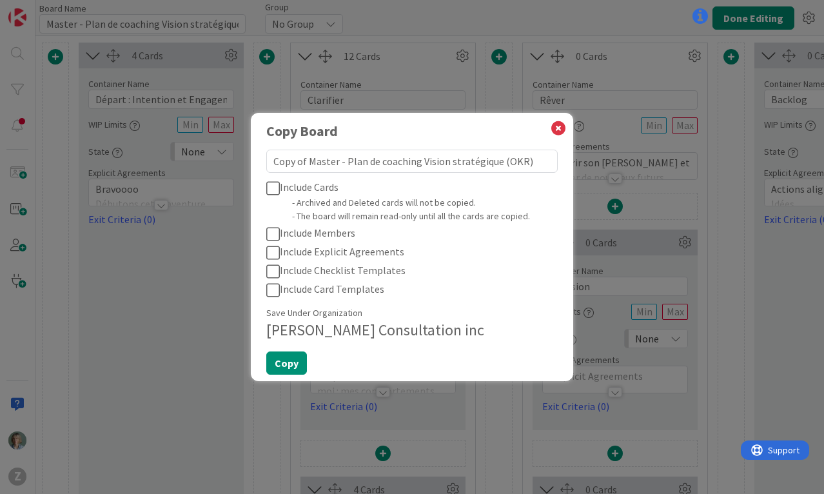
drag, startPoint x: 336, startPoint y: 162, endPoint x: 257, endPoint y: 166, distance: 79.3
click at [257, 166] on div "Copy Board Copy of Master - Plan de coaching Vision stratégique (OKR) Include C…" at bounding box center [412, 246] width 322 height 267
type textarea "d - Plan de coaching Vision stratégique (OKR)"
type textarea "x"
type textarea "da - Plan de coaching Vision stratégique (OKR)"
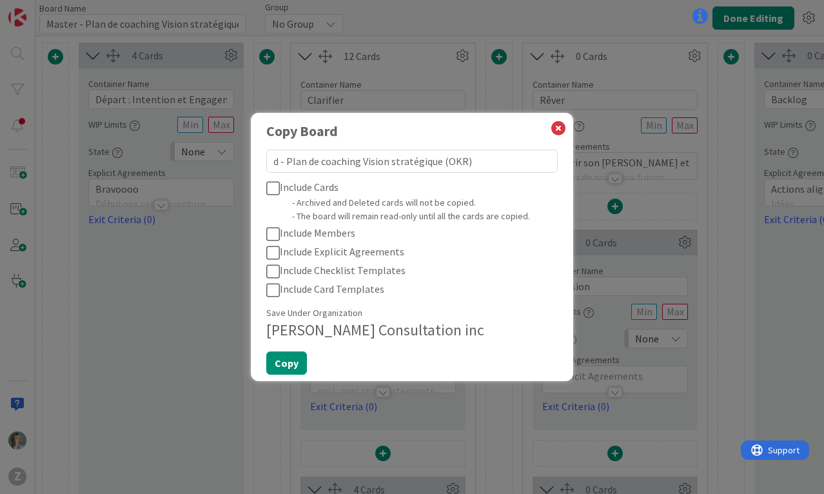
type textarea "x"
type textarea "dav - Plan de coaching Vision stratégique (OKR)"
type textarea "x"
type textarea "davi - Plan de coaching Vision stratégique (OKR)"
type textarea "x"
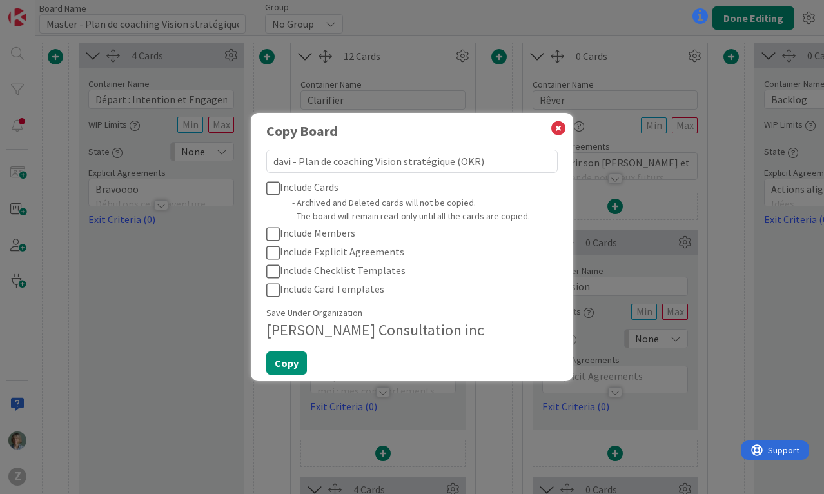
type textarea "[PERSON_NAME] - Plan de coaching Vision stratégique (OKR)"
type textarea "x"
type textarea "davi - Plan de coaching Vision stratégique (OKR)"
type textarea "x"
type textarea "dav - Plan de coaching Vision stratégique (OKR)"
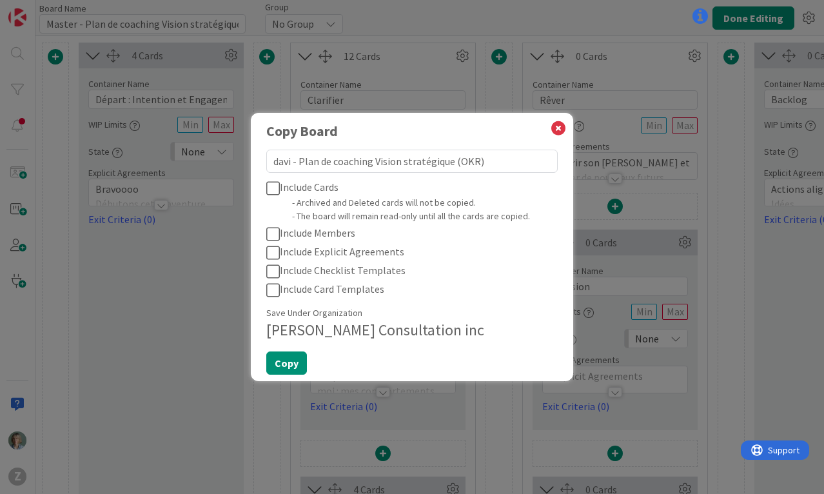
type textarea "x"
type textarea "da - Plan de coaching Vision stratégique (OKR)"
type textarea "x"
type textarea "d - Plan de coaching Vision stratégique (OKR)"
type textarea "x"
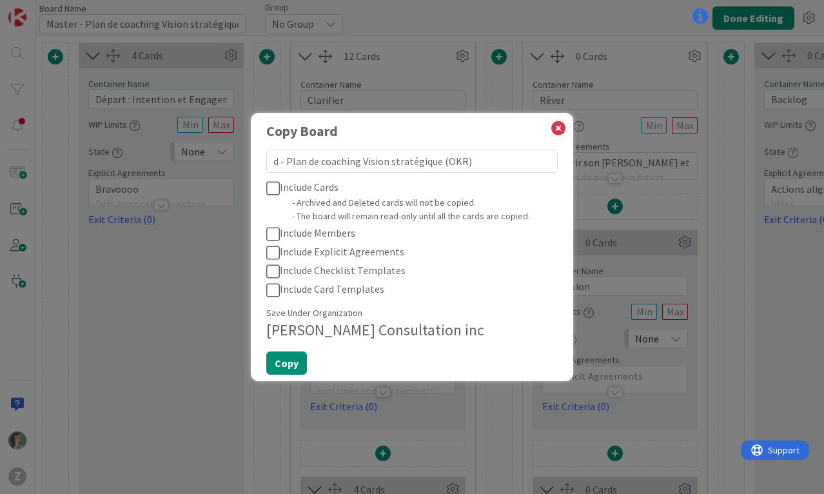
type textarea "- Plan de coaching Vision stratégique (OKR)"
type textarea "x"
type textarea "D - Plan de coaching Vision stratégique (OKR)"
type textarea "x"
type textarea "Da - Plan de coaching Vision stratégique (OKR)"
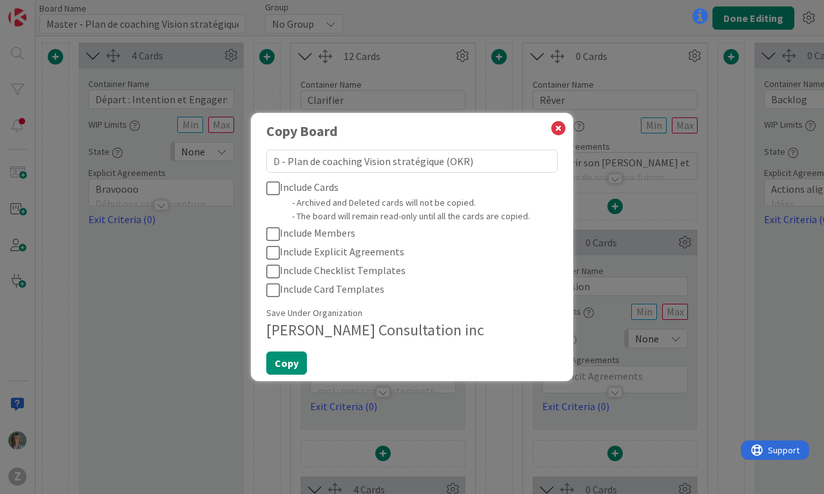
type textarea "x"
type textarea "Dav - Plan de coaching Vision stratégique (OKR)"
type textarea "x"
type textarea "Davi - Plan de coaching Vision stratégique (OKR)"
type textarea "x"
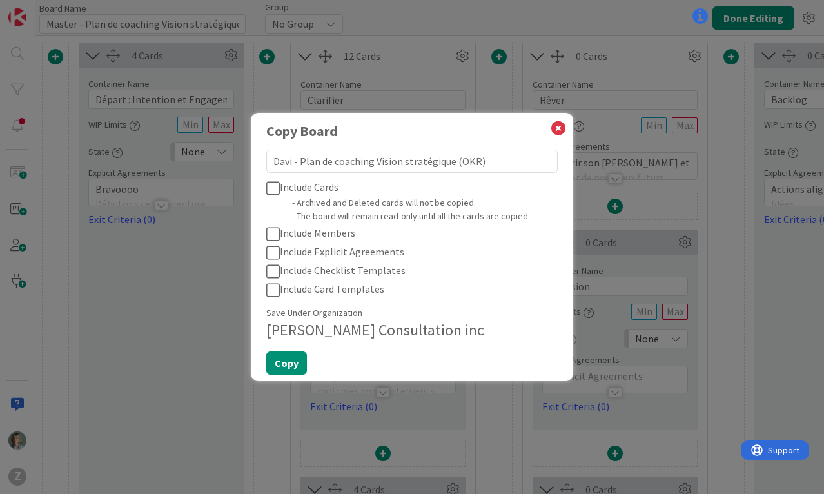
type textarea "[PERSON_NAME] - Plan de coaching Vision stratégique (OKR)"
type textarea "x"
type textarea "[PERSON_NAME] - Plan de coaching Vision stratégique (OKR)"
type textarea "x"
type textarea "[PERSON_NAME] - - Plan de coaching Vision stratégique (OKR)"
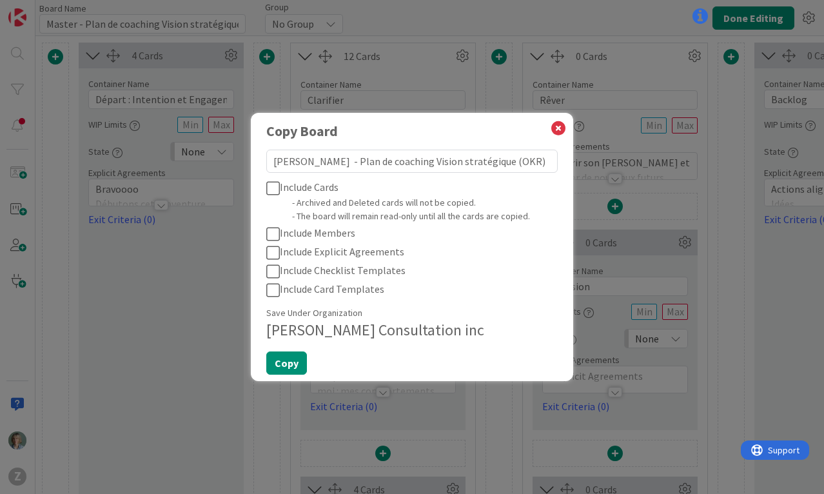
type textarea "x"
type textarea "[PERSON_NAME] - - Plan de coaching Vision stratégique (OKR)"
type textarea "x"
type textarea "[PERSON_NAME] - S - Plan de coaching Vision stratégique (OKR)"
type textarea "x"
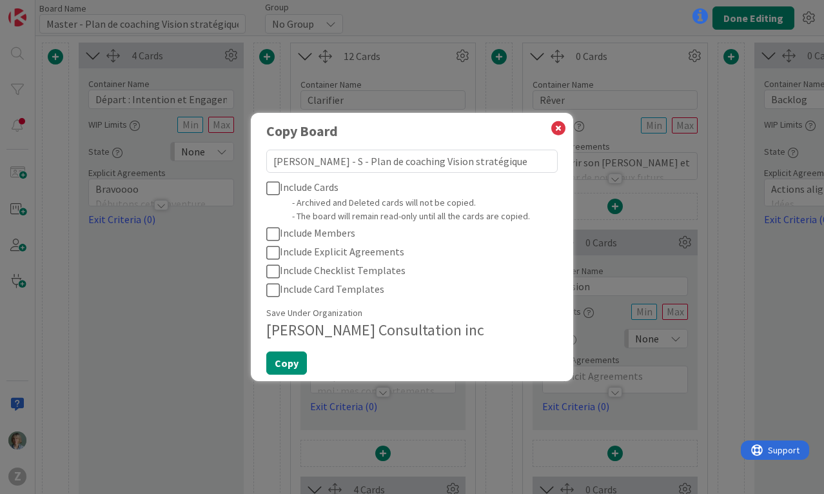
type textarea "[PERSON_NAME] - SP - Plan de coaching Vision stratégique (OKR)"
type textarea "x"
type textarea "[PERSON_NAME] - S - Plan de coaching Vision stratégique (OKR)"
type textarea "x"
type textarea "[PERSON_NAME] - Plan de coaching Vision stratégique (OKR)"
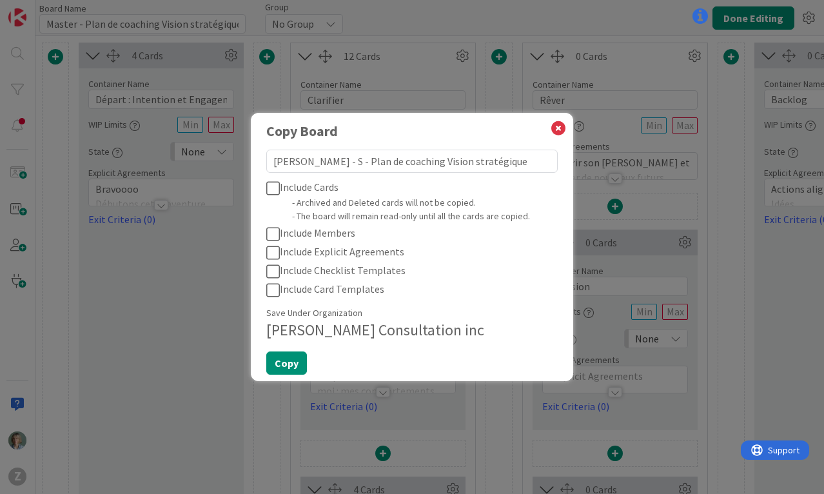
type textarea "x"
type textarea "[PERSON_NAME] - Plan de coaching Vision stratégique (OKR)"
type textarea "x"
type textarea "[PERSON_NAME] - Plan de coaching Vision stratégique (OKR)"
type textarea "x"
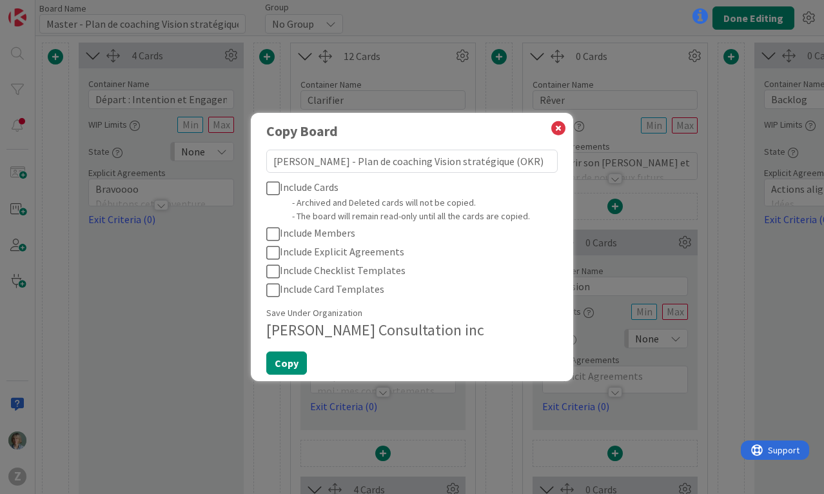
type textarea "[PERSON_NAME] - Plan de coaching Vision stratégique (OKR)"
type textarea "x"
type textarea "[PERSON_NAME] - Plan de coaching Vision stratégique (OKR)"
click at [287, 365] on button "Copy" at bounding box center [286, 362] width 41 height 23
type textarea "x"
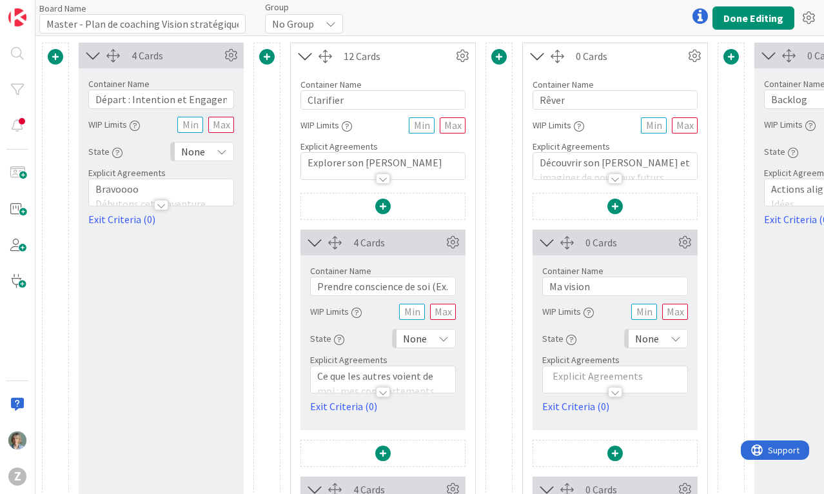
type input "[PERSON_NAME] - Plan de coaching Vision stratégique (OKR)"
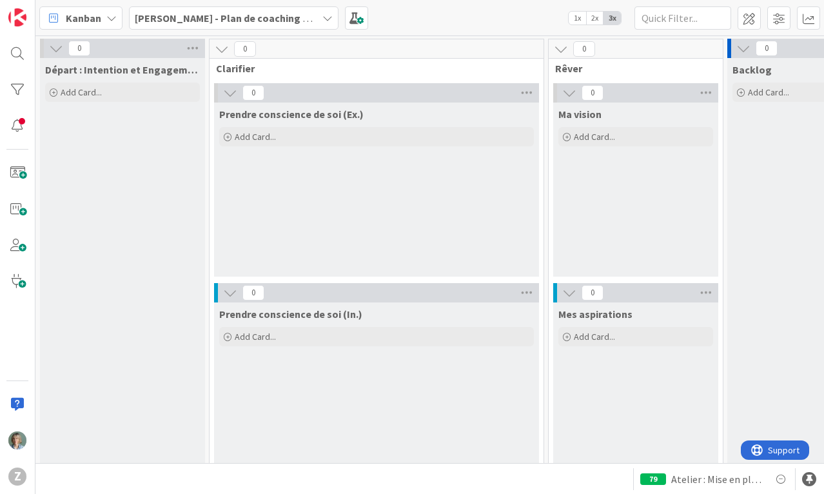
click at [301, 17] on b "[PERSON_NAME] - Plan de coaching Vision stratégique (OKR)" at bounding box center [277, 18] width 284 height 13
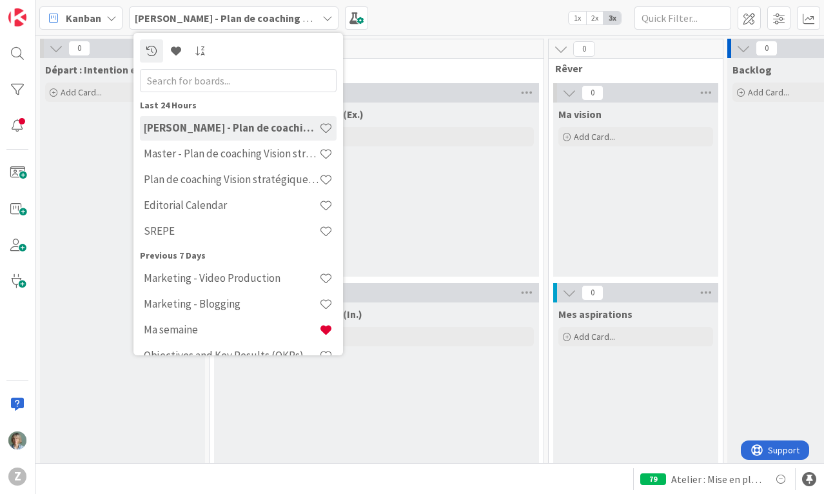
click at [553, 12] on div "[PERSON_NAME] - Plan de coaching Vision stratégique (OKR) Last 24 Hours [PERSON…" at bounding box center [429, 17] width 788 height 35
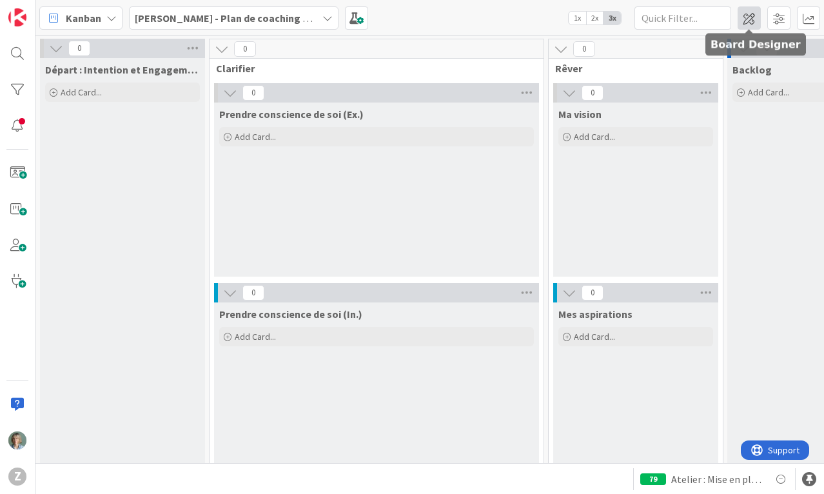
click at [748, 18] on span at bounding box center [748, 17] width 23 height 23
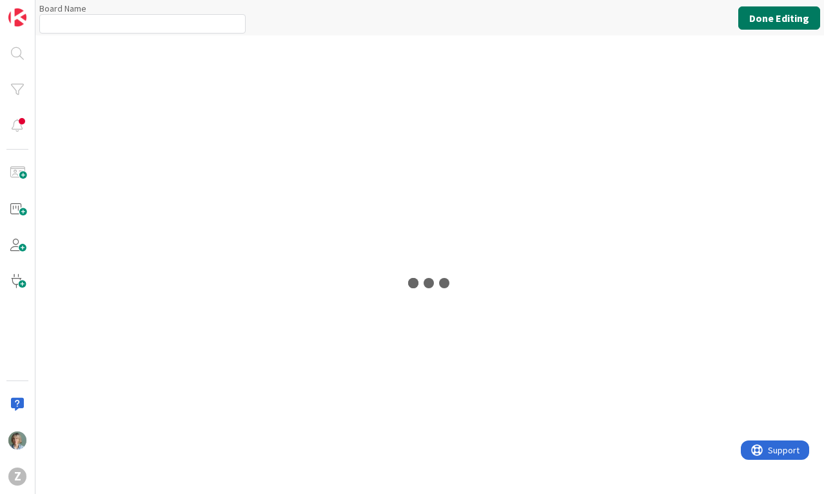
type input "[PERSON_NAME] - Plan de coaching Vision stratégique (OKR)"
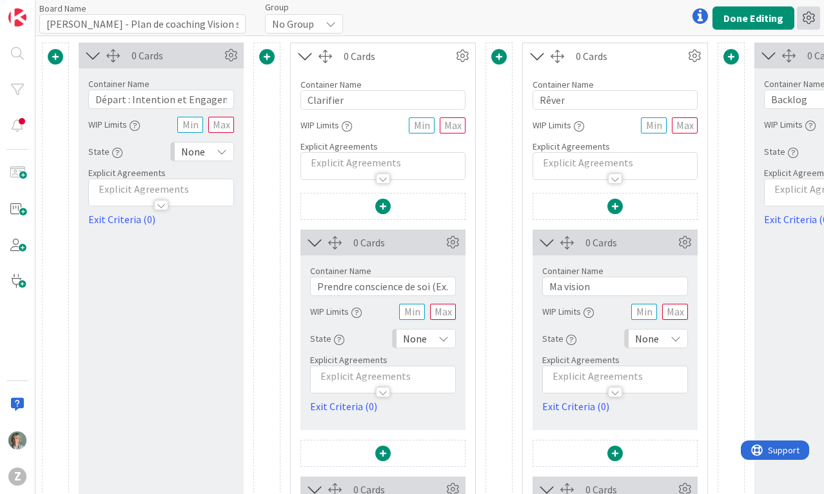
click at [809, 17] on icon at bounding box center [808, 17] width 23 height 23
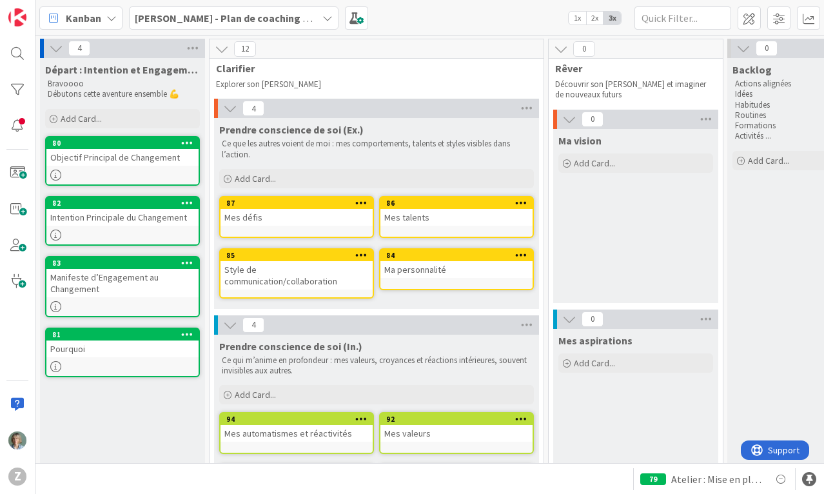
click at [331, 21] on icon at bounding box center [327, 18] width 10 height 10
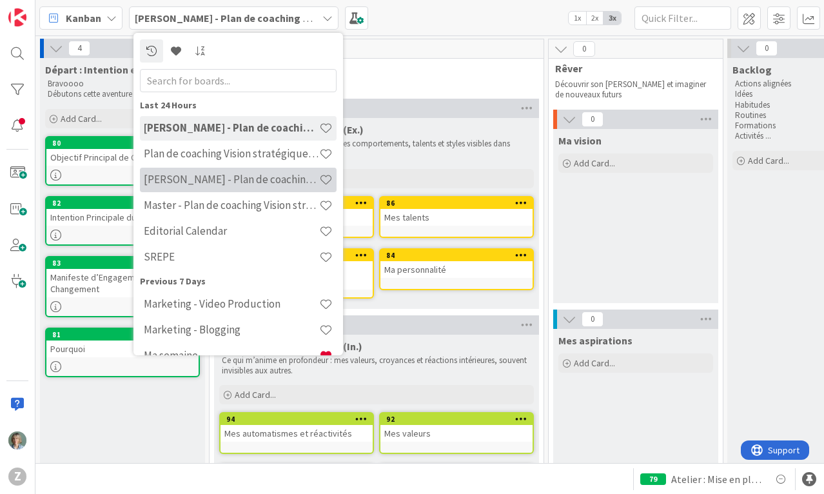
click at [249, 171] on div "[PERSON_NAME] - Plan de coaching Vision stratégique (OKR)" at bounding box center [238, 180] width 197 height 24
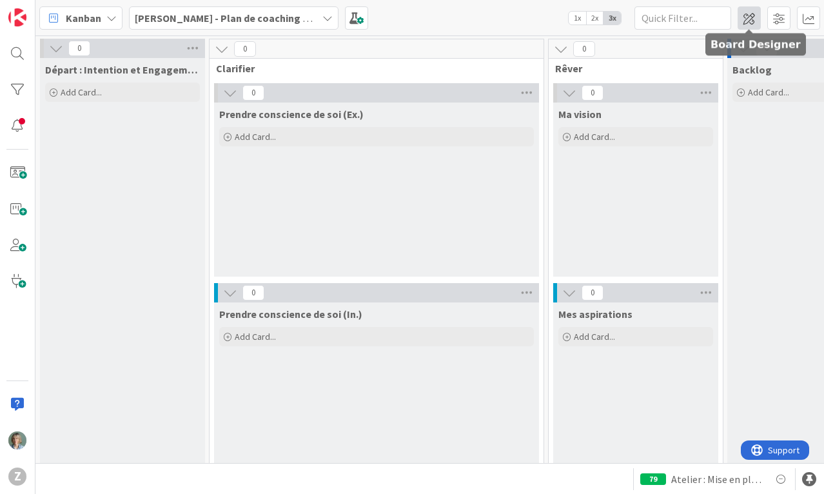
click at [753, 17] on span at bounding box center [748, 17] width 23 height 23
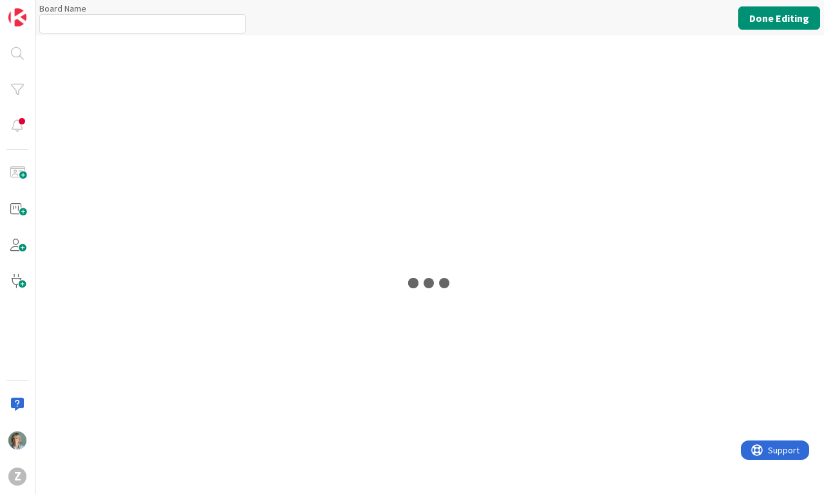
type input "[PERSON_NAME] - Plan de coaching Vision stratégique (OKR)"
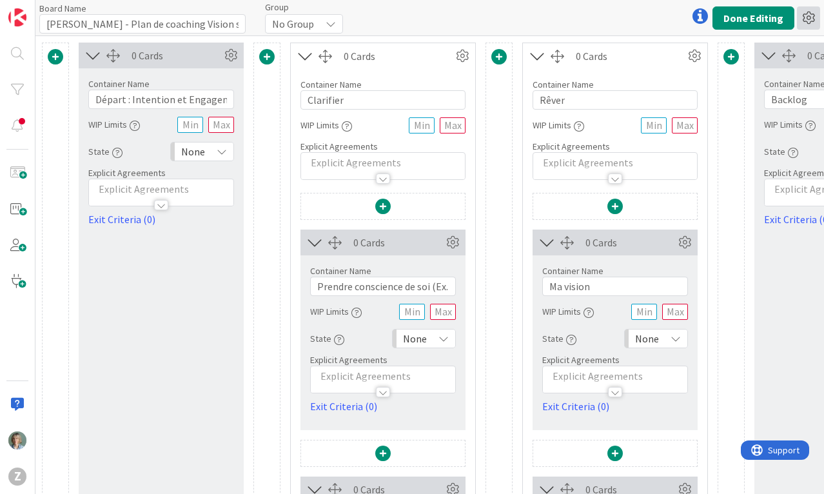
click at [805, 15] on icon at bounding box center [808, 17] width 23 height 23
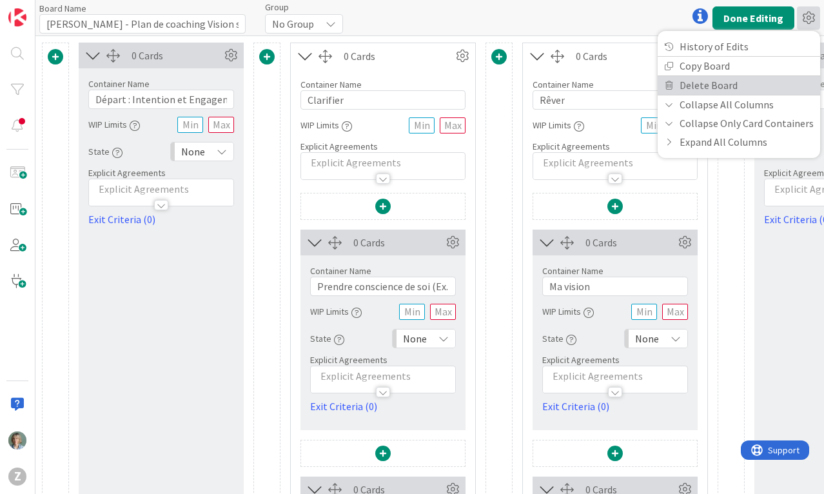
click at [712, 90] on link "Delete Board" at bounding box center [738, 85] width 162 height 19
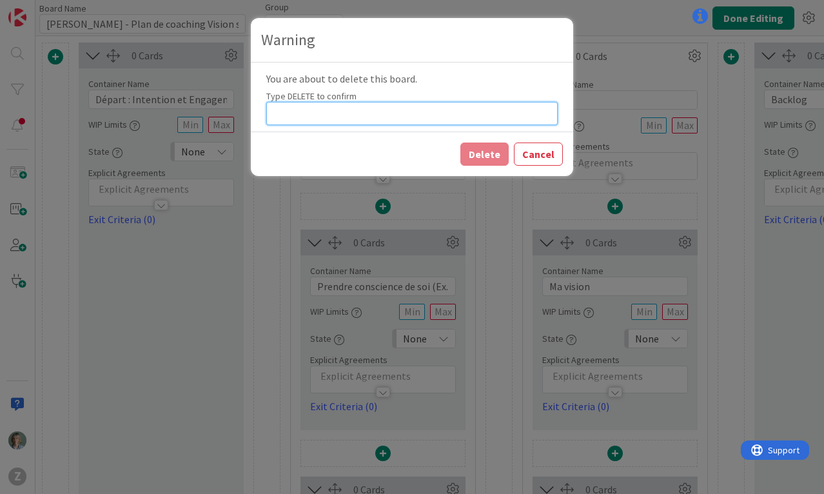
click at [412, 116] on input at bounding box center [411, 113] width 291 height 23
type input "DELETE"
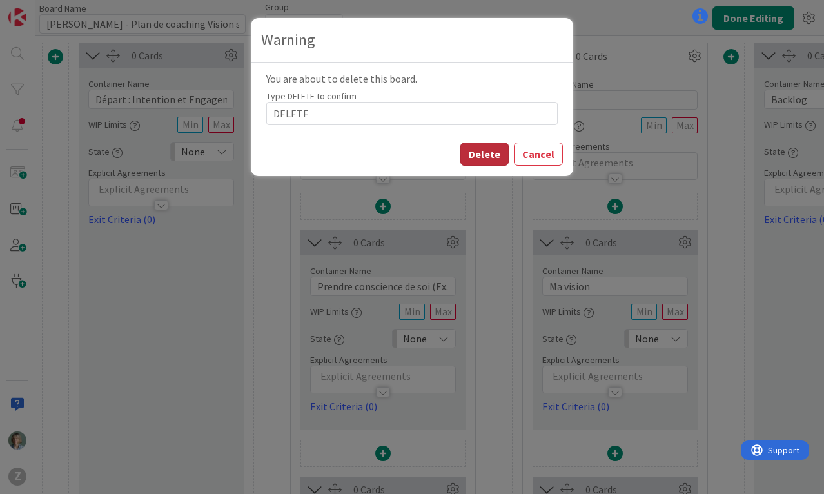
click at [494, 155] on button "Delete" at bounding box center [484, 153] width 48 height 23
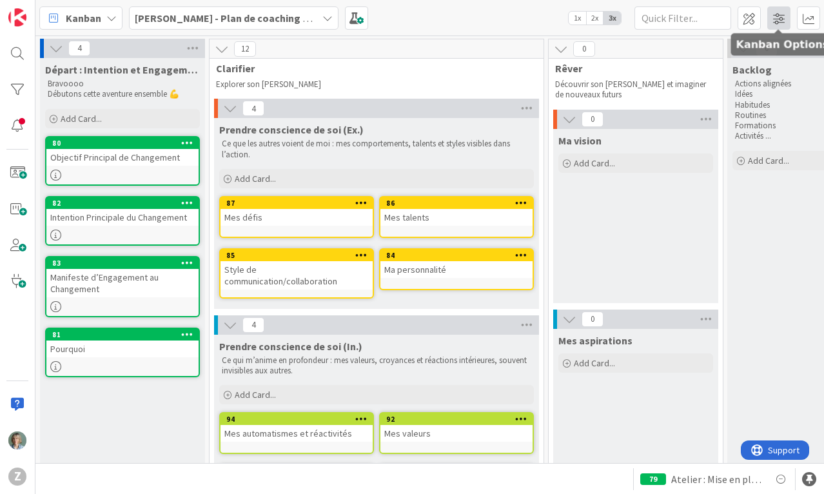
click at [776, 23] on span at bounding box center [778, 17] width 23 height 23
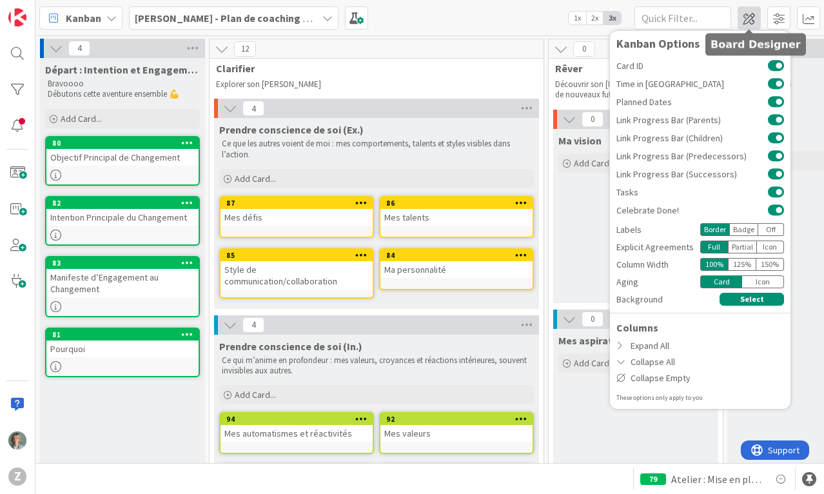
click at [749, 18] on span at bounding box center [748, 17] width 23 height 23
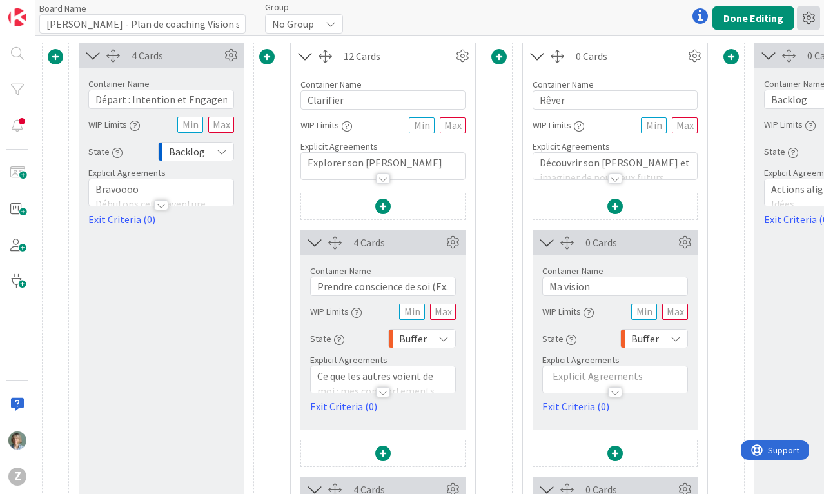
click at [804, 15] on icon at bounding box center [808, 17] width 23 height 23
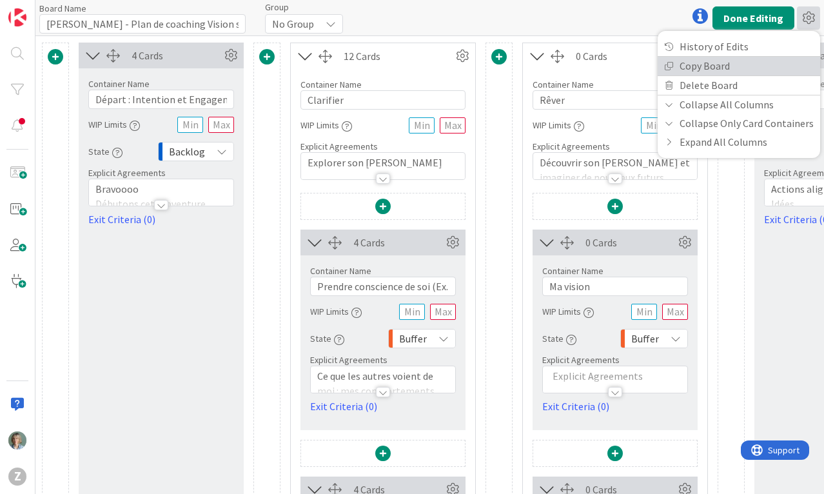
click at [728, 63] on link "Copy Board" at bounding box center [738, 66] width 162 height 19
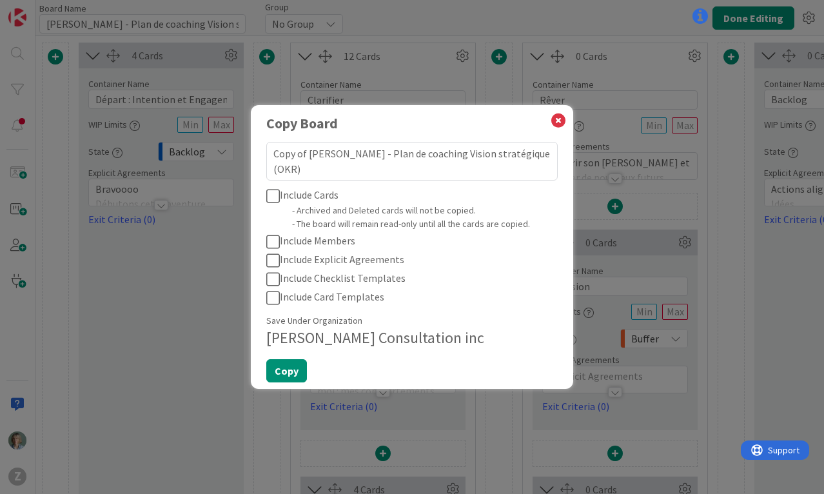
type textarea "x"
click at [423, 172] on textarea "Copy of David - SREPE - Plan de coaching Vision stratégique (OKR)" at bounding box center [411, 161] width 291 height 39
drag, startPoint x: 452, startPoint y: 154, endPoint x: 271, endPoint y: 154, distance: 180.4
click at [271, 154] on textarea "Copy of David - SREPE - Plan de coaching Vision stratégique (OKR)" at bounding box center [411, 161] width 291 height 39
type textarea "éVision stratégique (OKR)"
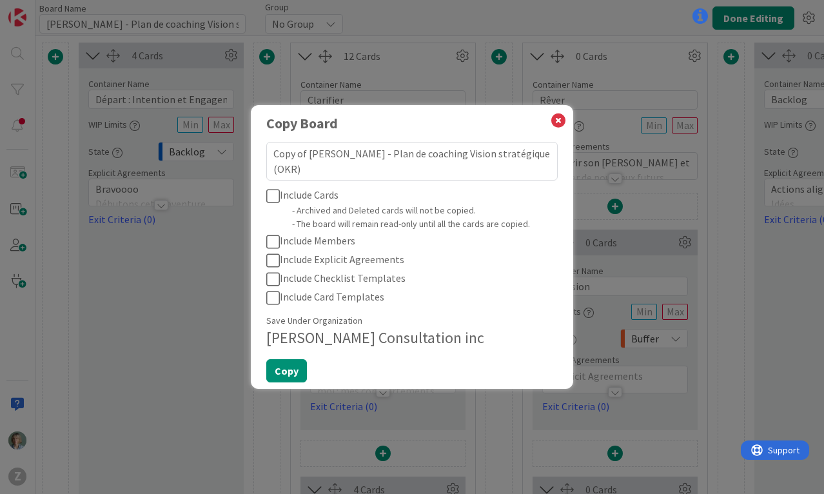
type textarea "x"
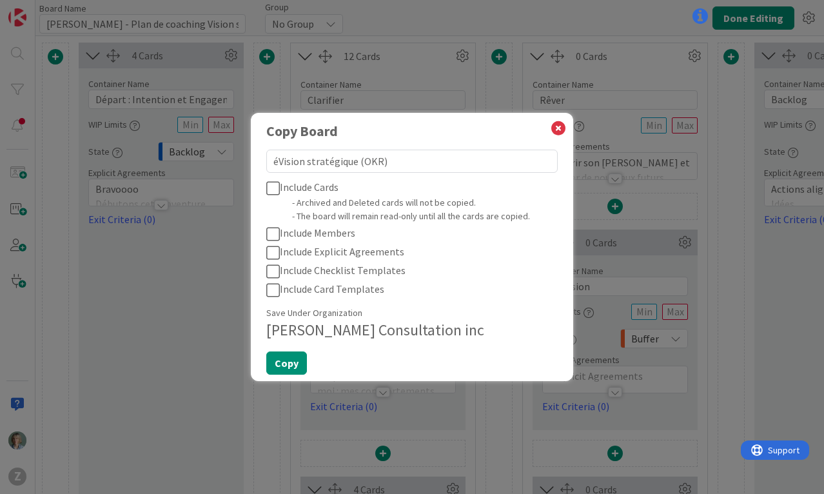
type textarea "éqVision stratégique (OKR)"
type textarea "x"
type textarea "équVision stratégique (OKR)"
type textarea "x"
type textarea "équiVision stratégique (OKR)"
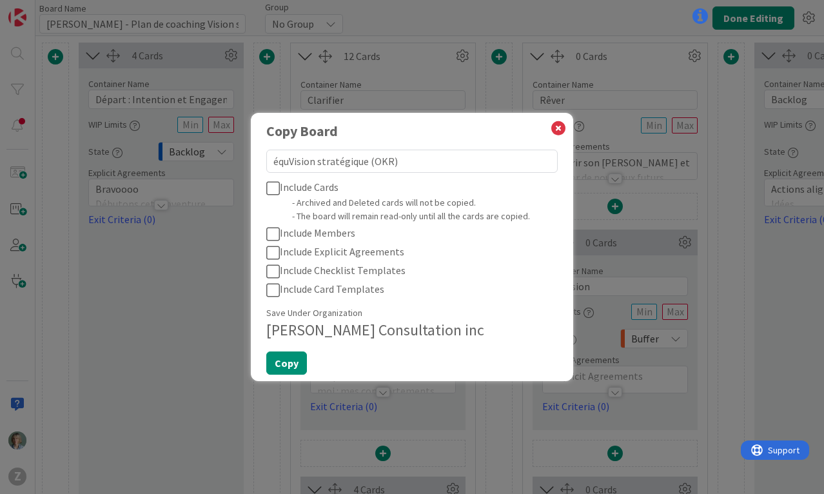
type textarea "x"
type textarea "équipVision stratégique (OKR)"
type textarea "x"
type textarea "équipeVision stratégique (OKR)"
type textarea "x"
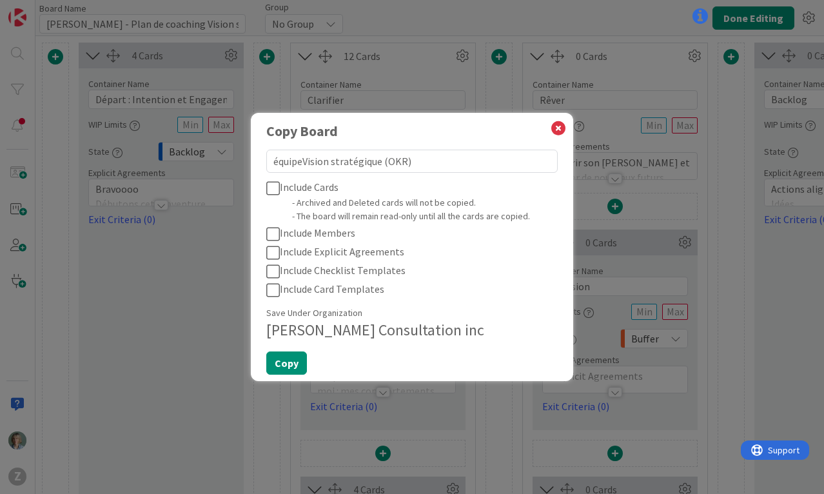
type textarea "équipe Vision stratégique (OKR)"
type textarea "x"
type textarea "équipe SVision stratégique (OKR)"
type textarea "x"
type textarea "équipe SRVision stratégique (OKR)"
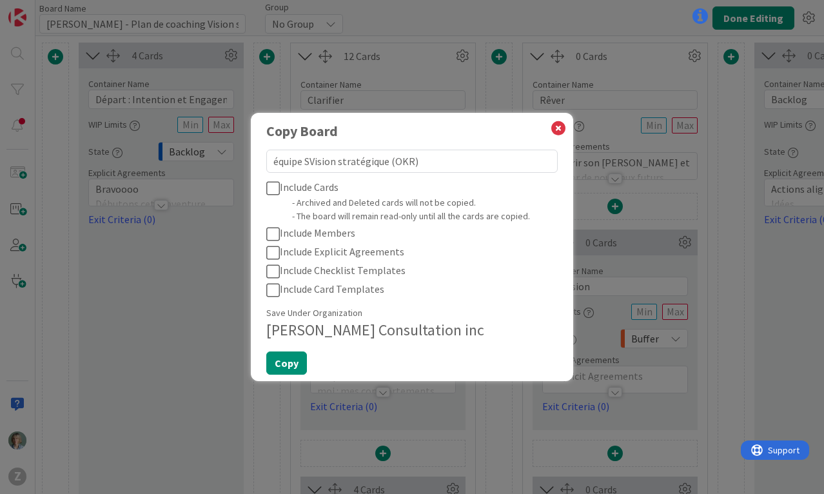
type textarea "x"
type textarea "équipe SREVision stratégique (OKR)"
type textarea "x"
type textarea "équipe SREPVision stratégique (OKR)"
type textarea "x"
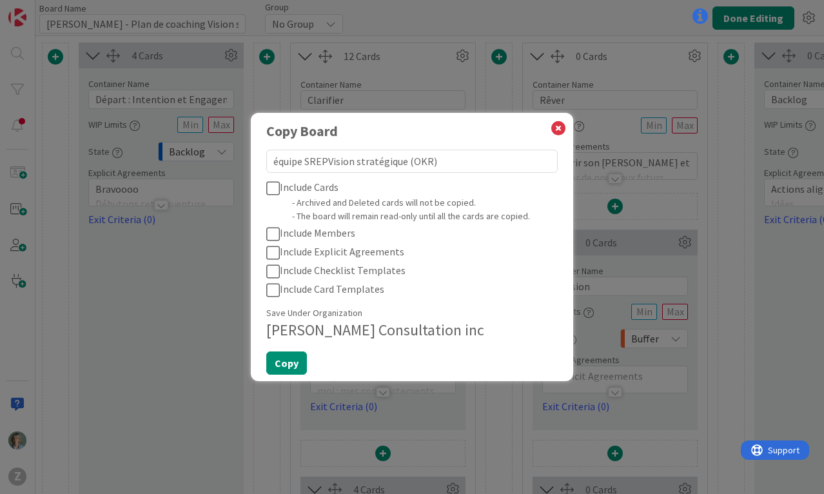
type textarea "équipe SREPEVision stratégique (OKR)"
type textarea "x"
type textarea "équipe SREPE Vision stratégique (OKR)"
type textarea "x"
drag, startPoint x: 336, startPoint y: 162, endPoint x: 305, endPoint y: 162, distance: 30.9
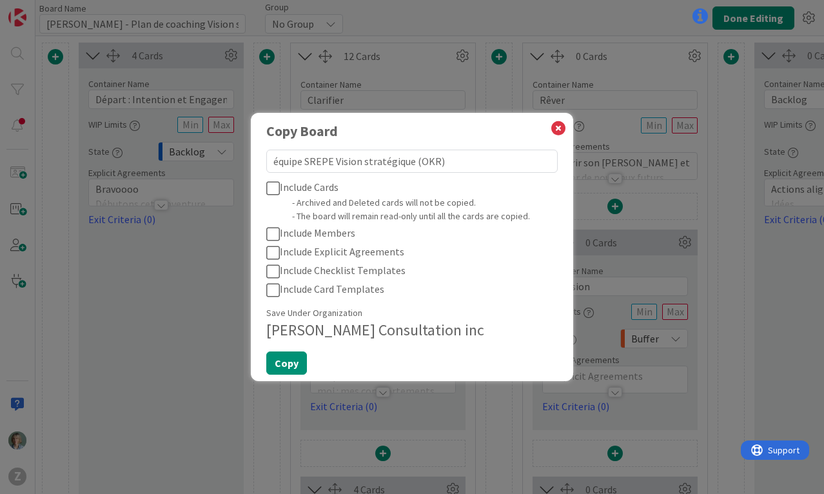
click at [305, 162] on textarea "équipe SREPE Vision stratégique (OKR)" at bounding box center [411, 161] width 291 height 23
type textarea "équipe Vision stratégique (OKR)"
type textarea "x"
click at [275, 162] on textarea "équipe Vision stratégique (OKR)" at bounding box center [411, 161] width 291 height 23
type textarea "SREPE équipe Vision stratégique (OKR)"
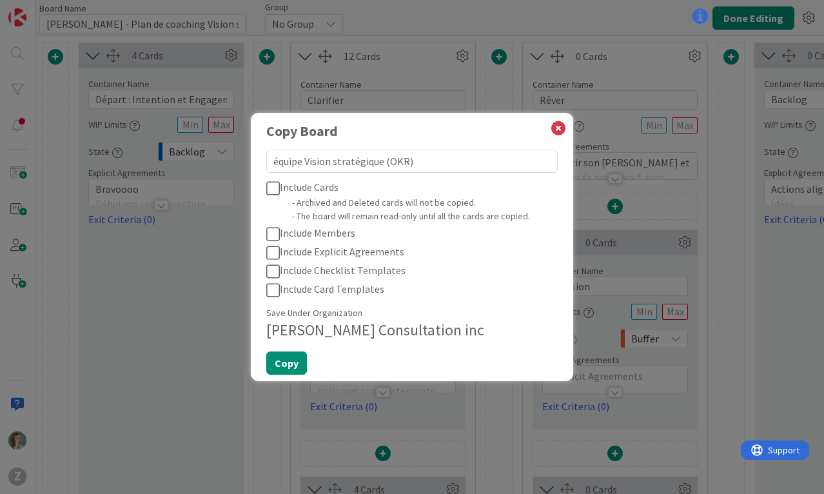
type textarea "x"
type textarea "SREPE quipe Vision stratégique (OKR)"
type textarea "x"
type textarea "SREPE -quipe Vision stratégique (OKR)"
type textarea "x"
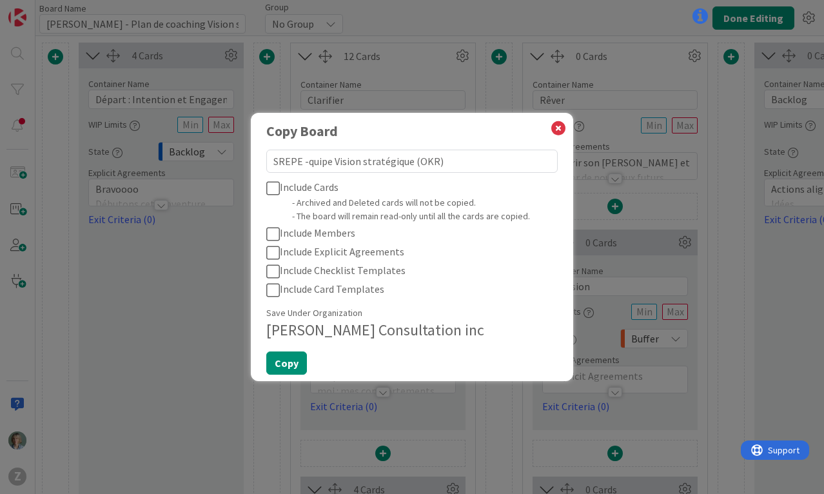
type textarea "SREPE - quipe Vision stratégique (OKR)"
type textarea "x"
type textarea "SREPE - Équipe Vision stratégique (OKR)"
type textarea "x"
click at [476, 162] on textarea "SREPE - Équipe Vision stratégique (OKR)" at bounding box center [411, 161] width 291 height 23
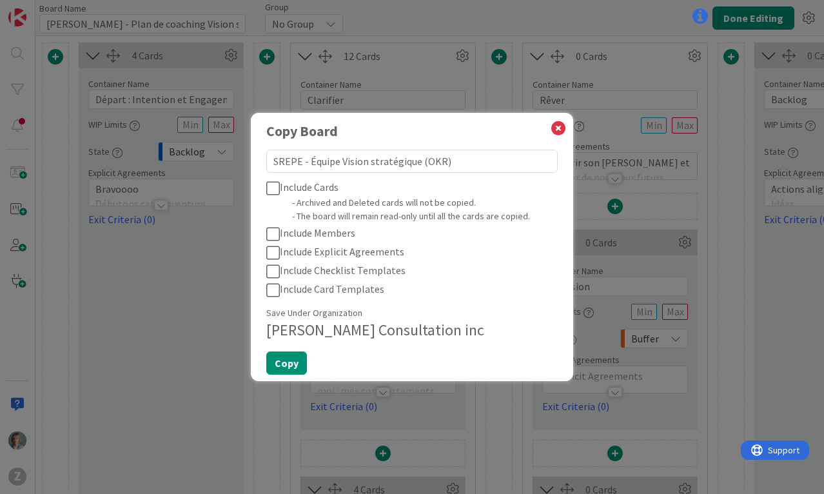
type textarea "SREPE - Équipe Vision stratégique (OKR)"
click at [272, 187] on icon at bounding box center [273, 187] width 14 height 15
click at [276, 233] on icon at bounding box center [273, 233] width 14 height 15
click at [275, 250] on icon at bounding box center [273, 252] width 14 height 15
click at [275, 269] on icon at bounding box center [273, 271] width 14 height 15
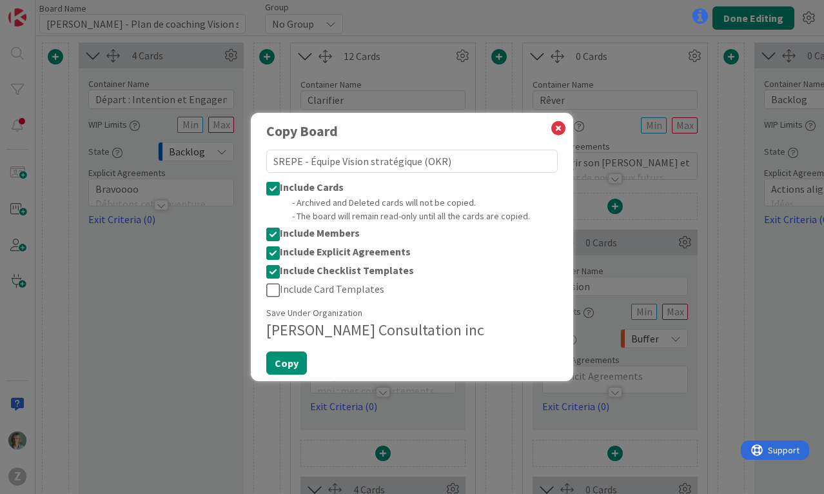
click at [274, 287] on icon at bounding box center [273, 289] width 14 height 15
click at [284, 362] on button "Copy" at bounding box center [286, 362] width 41 height 23
type textarea "x"
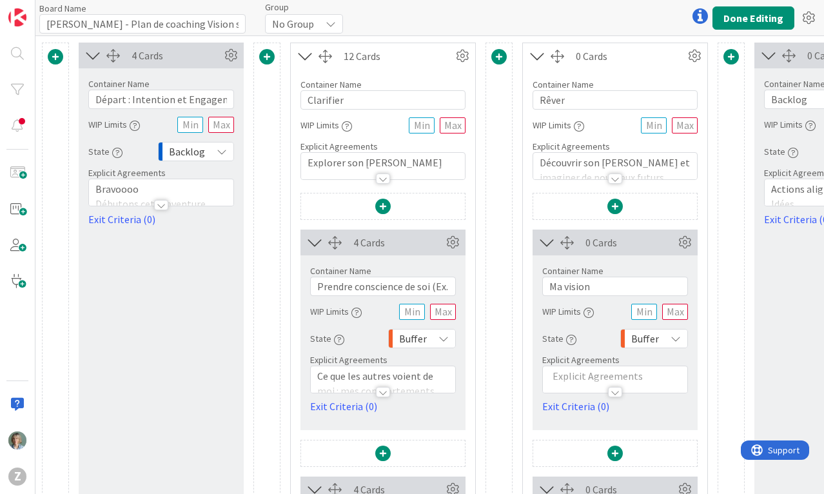
type input "SREPE - Équipe Vision stratégique (OKR)"
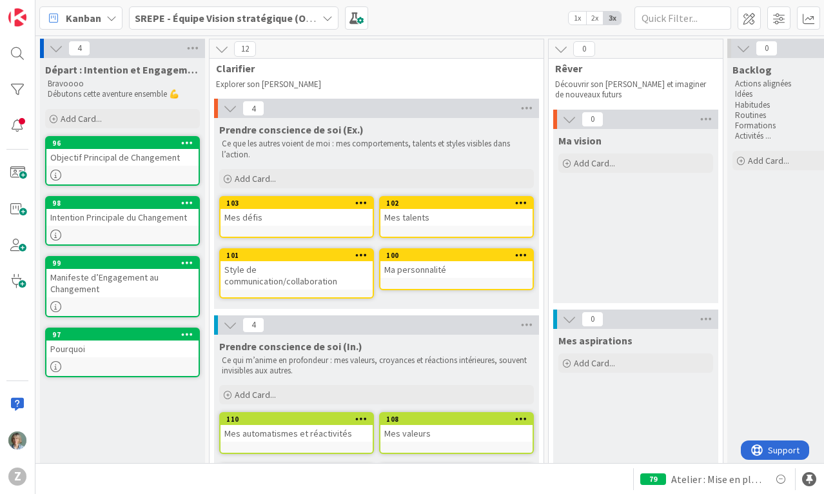
click at [223, 48] on icon at bounding box center [222, 49] width 14 height 14
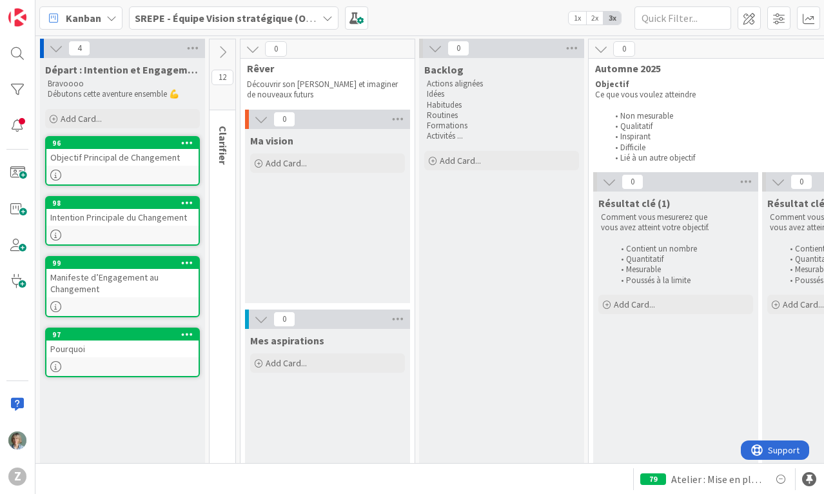
click at [253, 47] on icon at bounding box center [253, 49] width 14 height 14
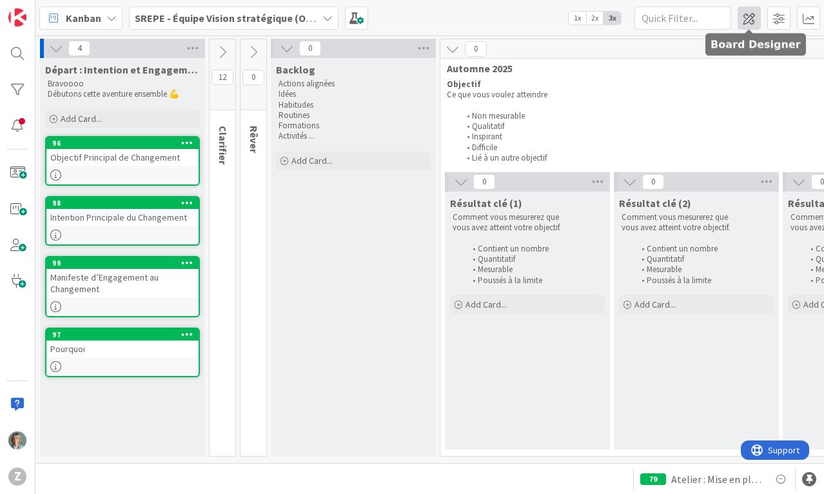
click at [748, 18] on span at bounding box center [748, 17] width 23 height 23
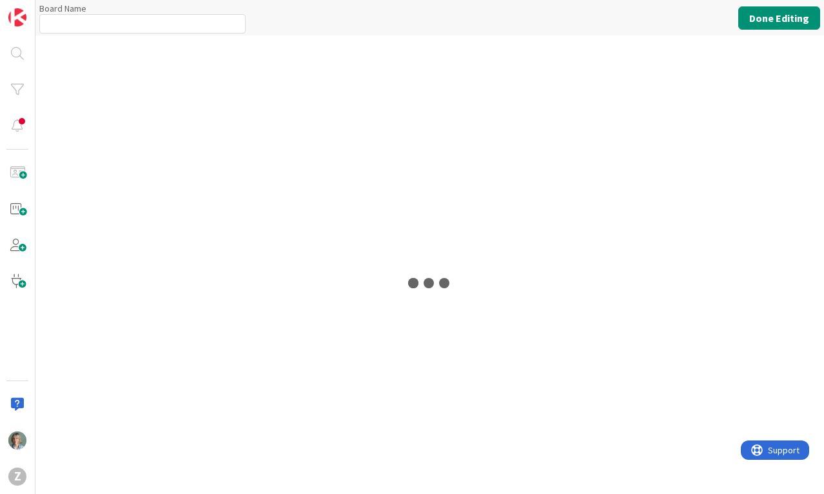
type input "SREPE - Équipe Vision stratégique (OKR)"
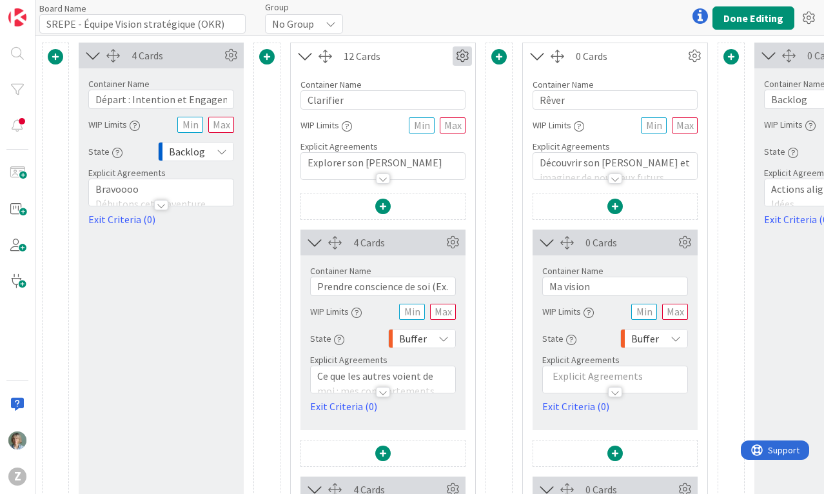
click at [466, 54] on icon at bounding box center [461, 55] width 19 height 19
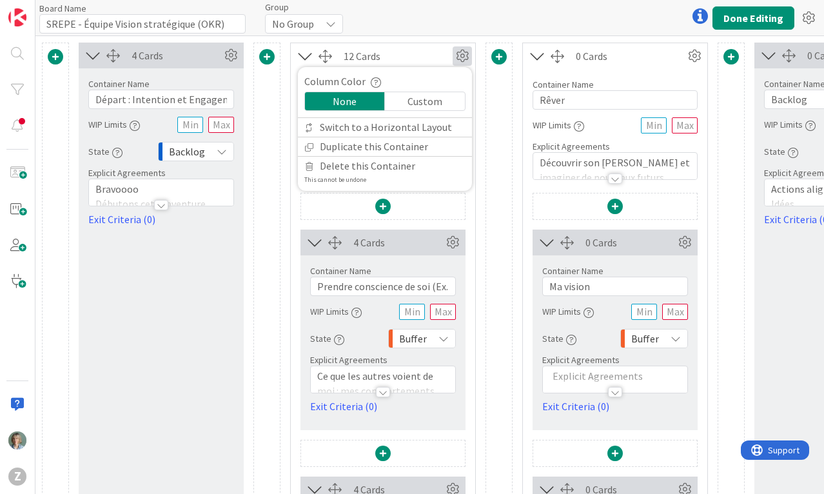
click at [438, 26] on div "Board Name 39 / 64 SREPE - Équipe Vision stratégique (OKR) Group No Group Done …" at bounding box center [429, 17] width 788 height 35
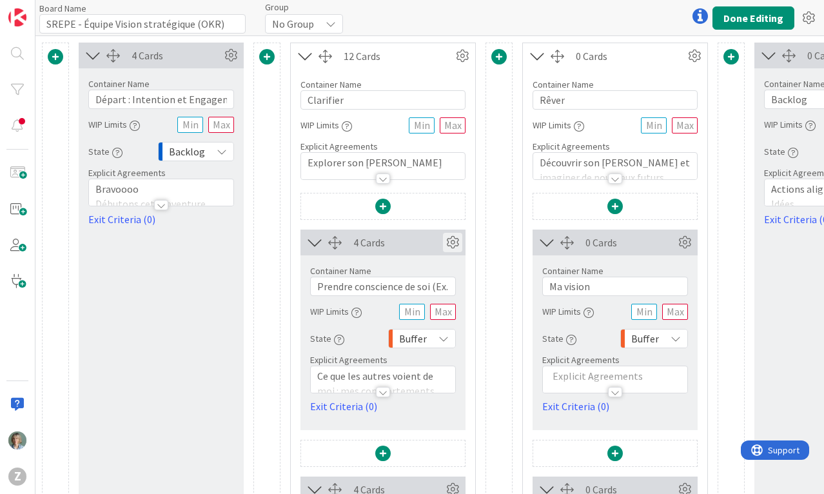
click at [450, 238] on icon at bounding box center [452, 242] width 19 height 19
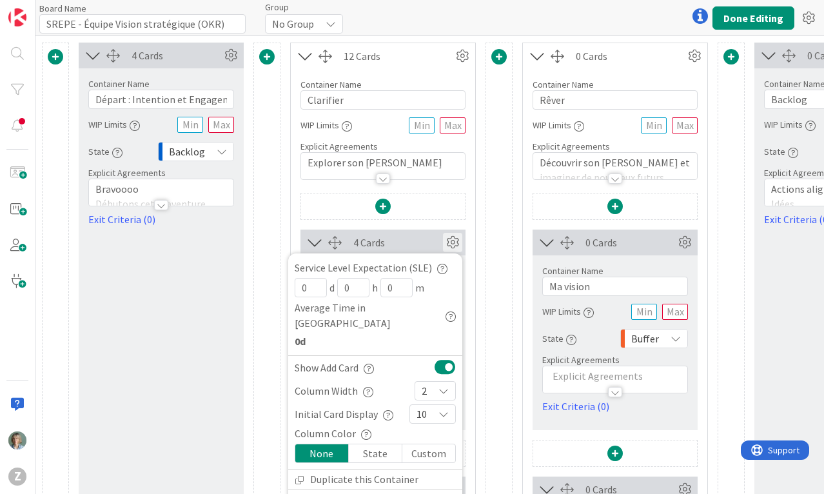
click at [431, 163] on p "Explorer son [PERSON_NAME]" at bounding box center [382, 162] width 151 height 15
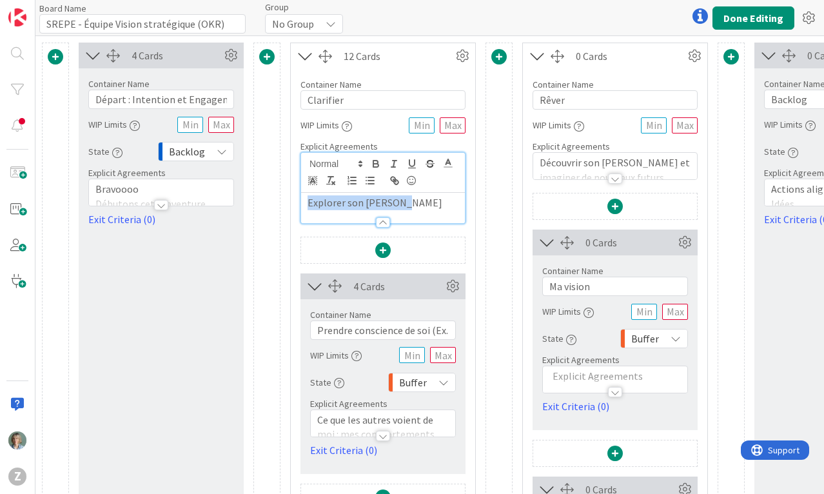
drag, startPoint x: 420, startPoint y: 204, endPoint x: 296, endPoint y: 201, distance: 124.4
click at [296, 201] on div "Container Name 9 / 64 Clarifier WIP Limits Explicit Agreements Explorer son Soi…" at bounding box center [383, 146] width 184 height 155
click at [305, 200] on div "situation présente" at bounding box center [383, 208] width 164 height 30
click at [432, 244] on div at bounding box center [383, 252] width 164 height 30
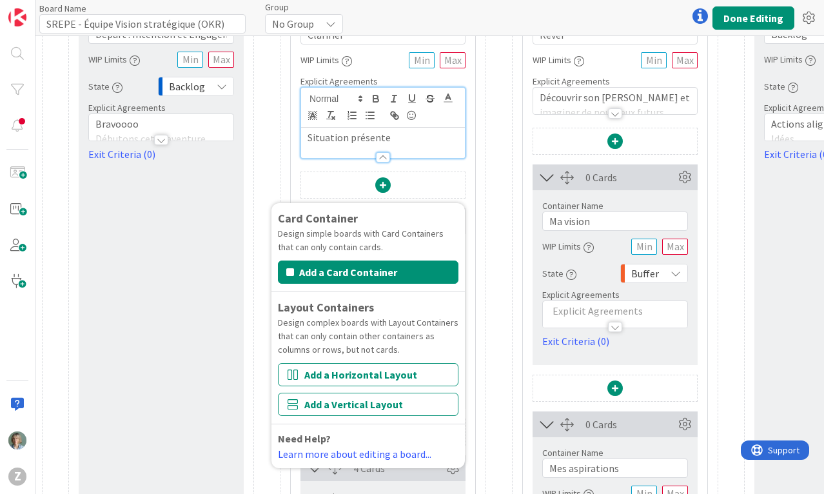
scroll to position [66, 0]
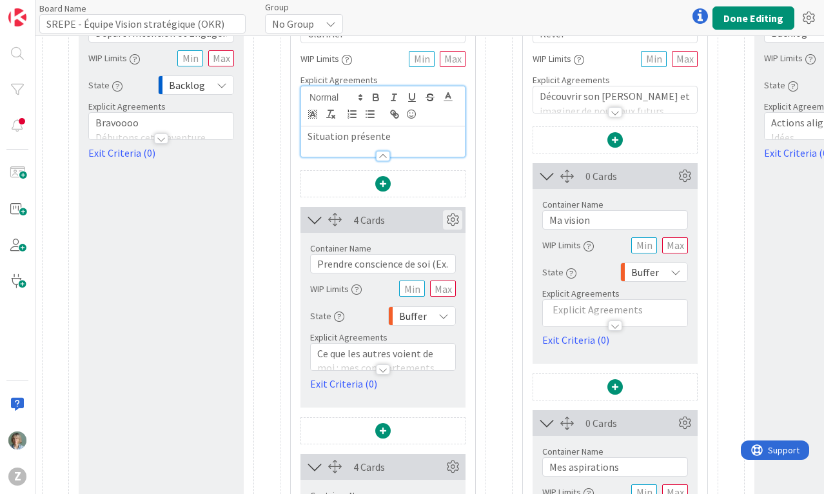
click at [454, 215] on icon at bounding box center [452, 219] width 19 height 19
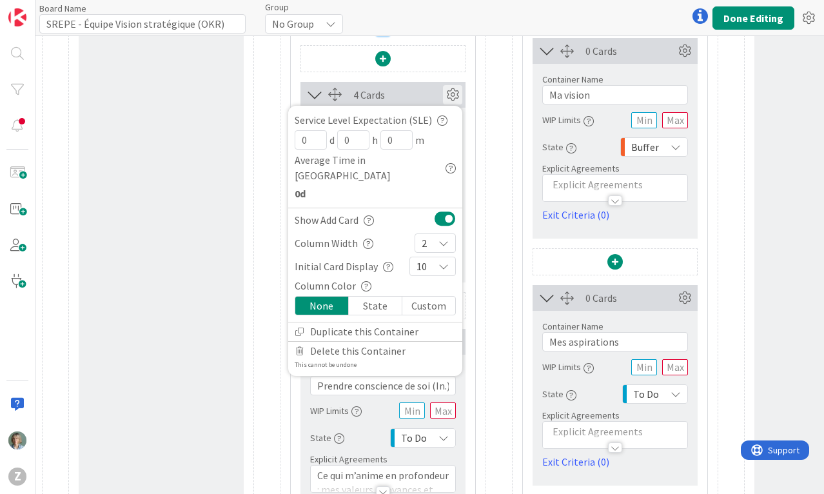
scroll to position [225, 0]
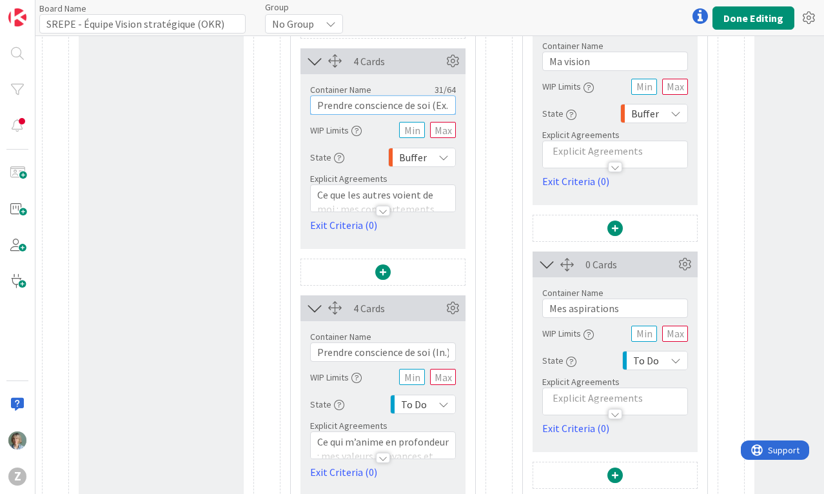
click at [415, 102] on input "Prendre conscience de soi (Ex.)" at bounding box center [383, 104] width 146 height 19
click at [760, 16] on button "Done Editing" at bounding box center [753, 17] width 82 height 23
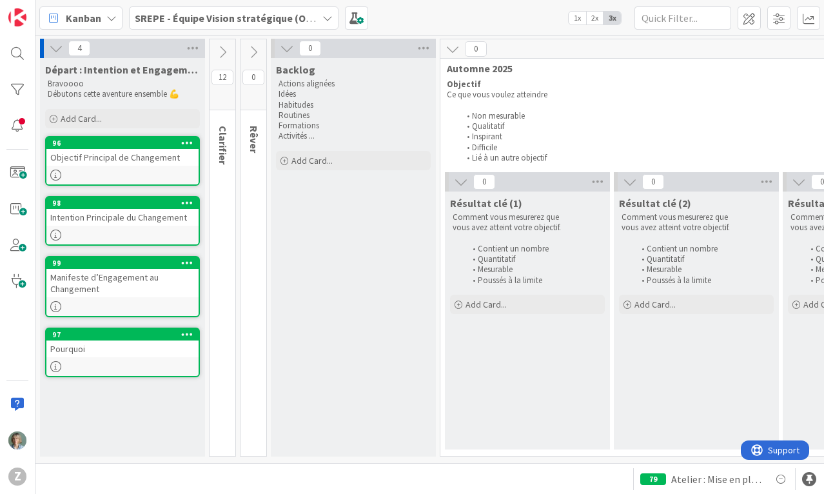
click at [224, 56] on icon at bounding box center [222, 52] width 14 height 14
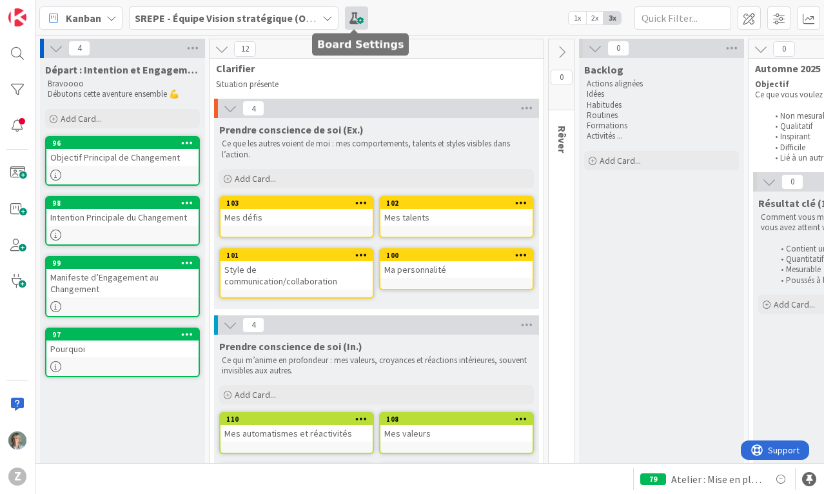
click at [359, 18] on span at bounding box center [356, 17] width 23 height 23
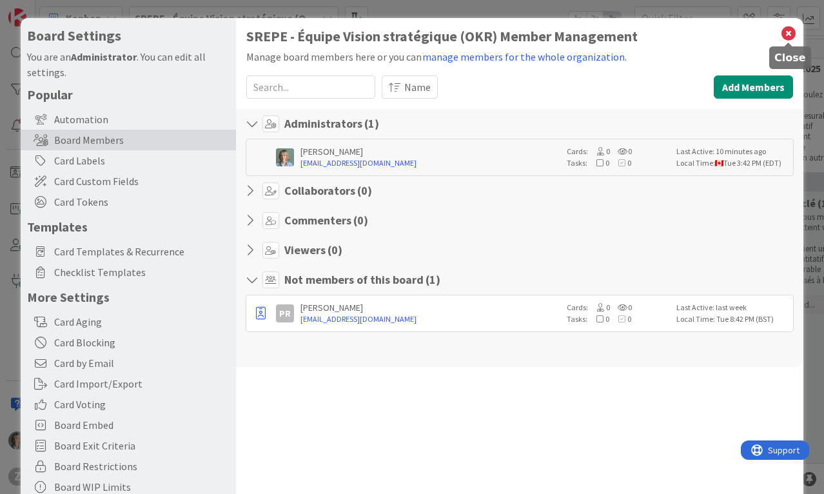
click at [789, 32] on icon at bounding box center [788, 33] width 17 height 18
